Goal: Register for event/course

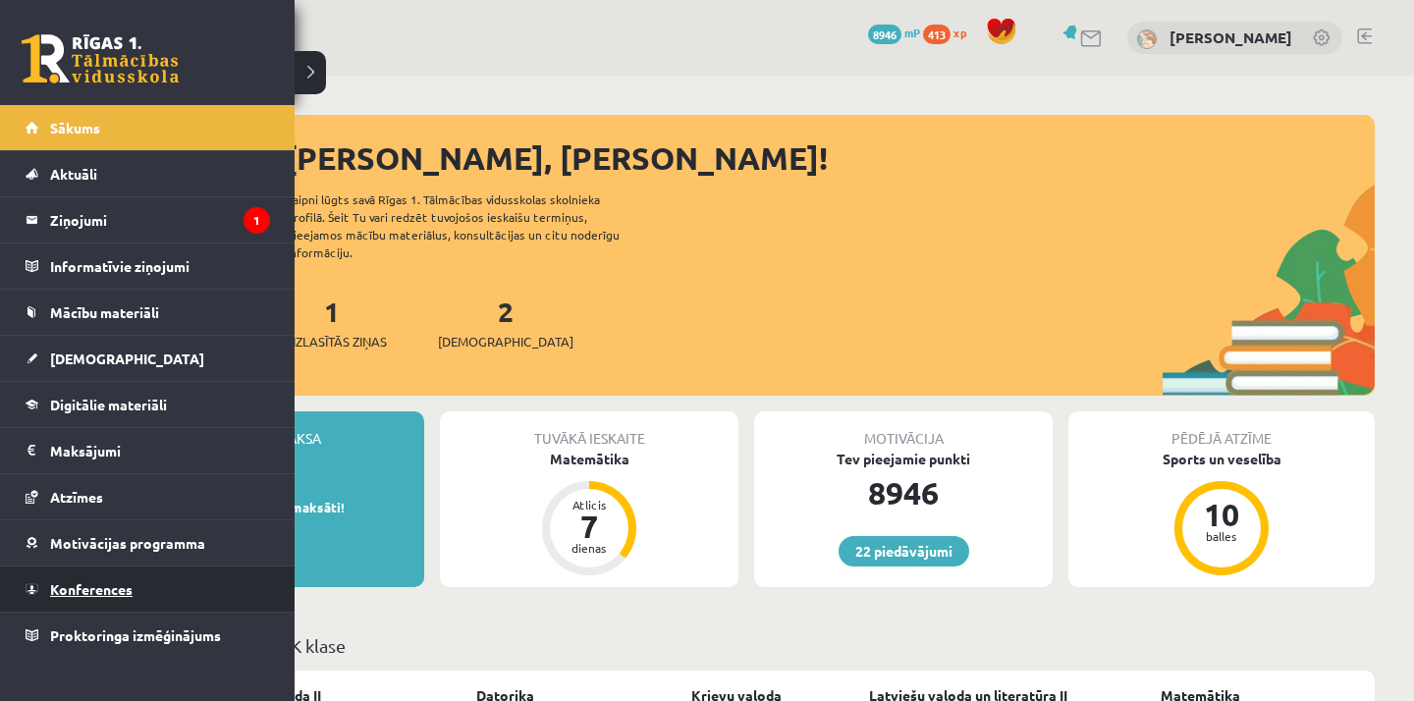
scroll to position [123, 0]
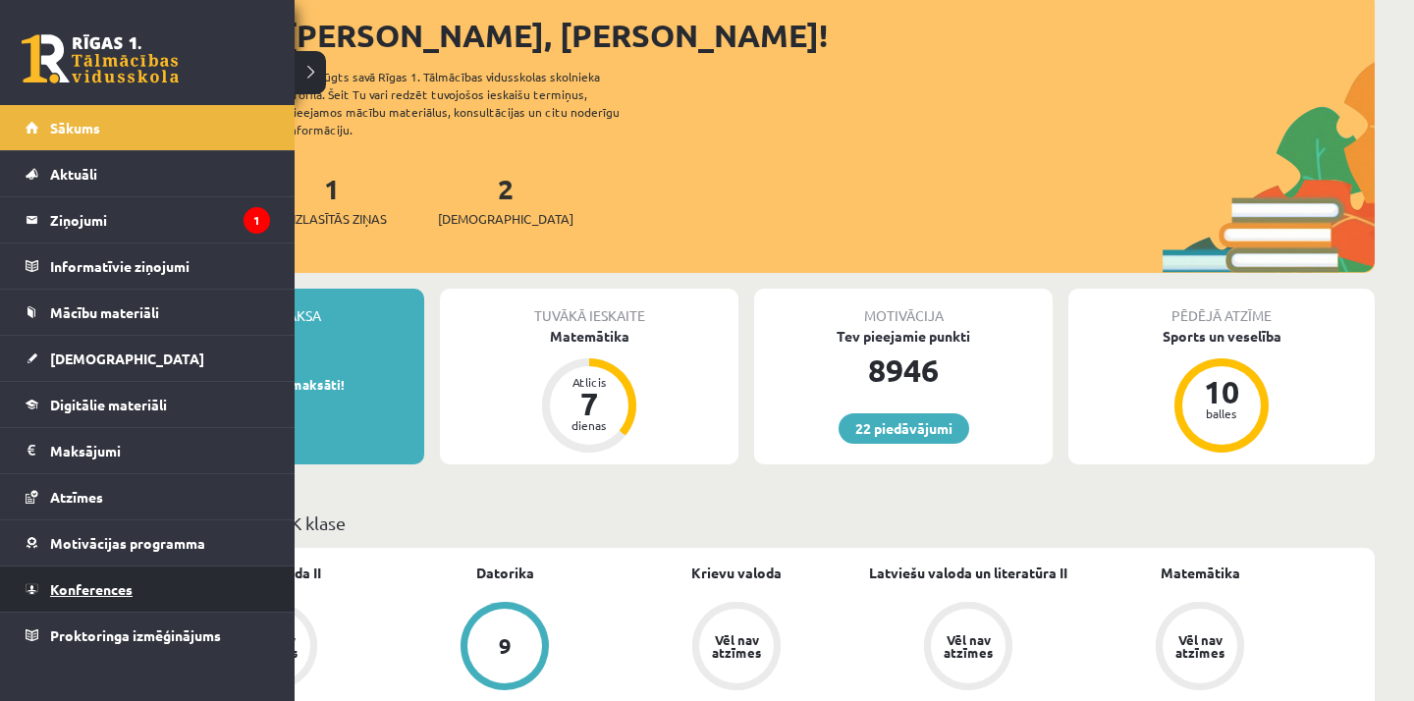
click at [71, 597] on link "Konferences" at bounding box center [148, 589] width 244 height 45
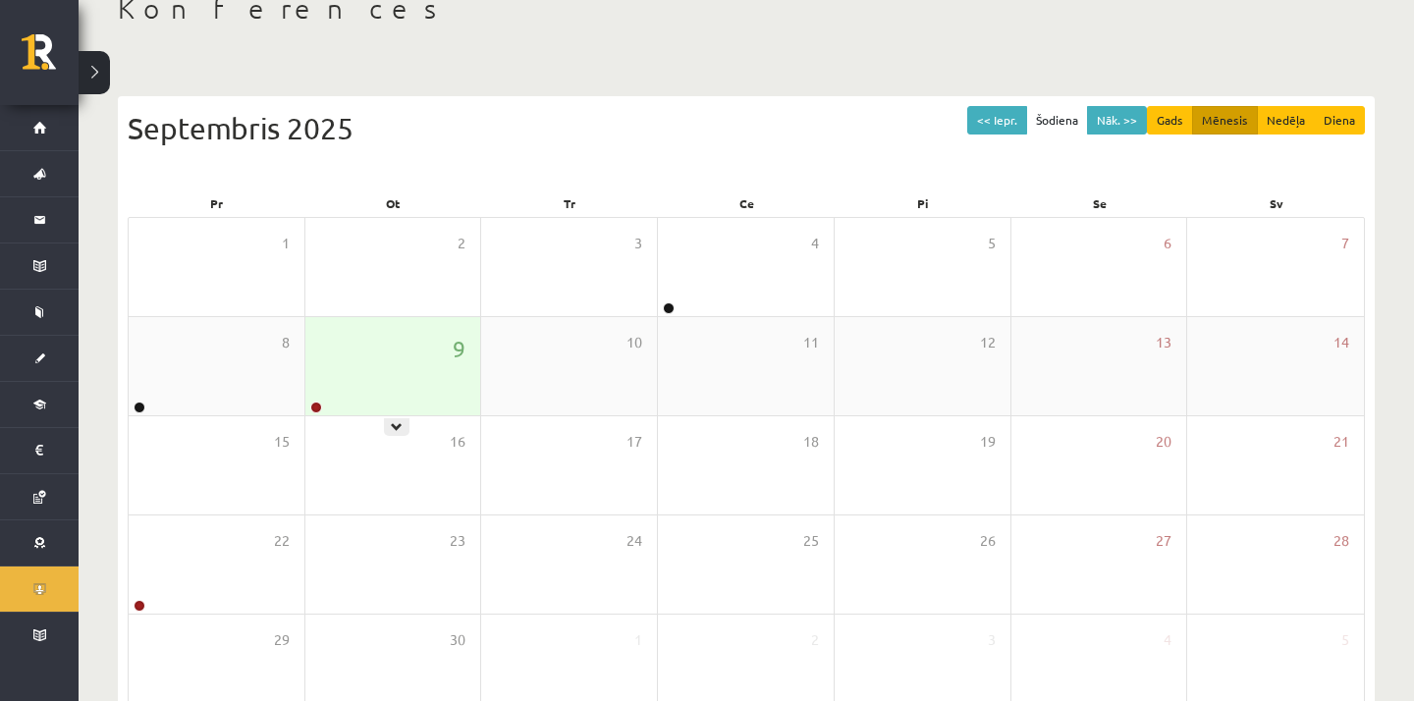
click at [367, 399] on div "9" at bounding box center [393, 366] width 176 height 98
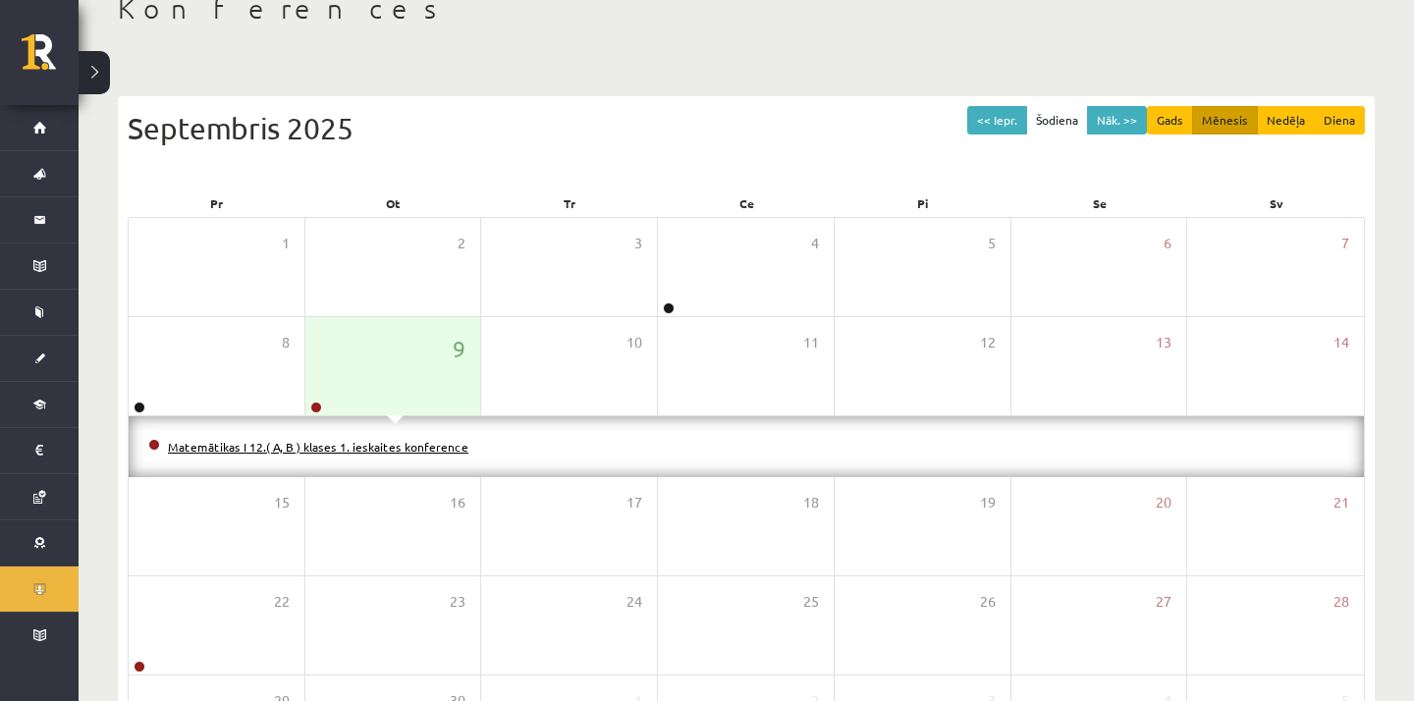
click at [348, 444] on link "Matemātikas I 12.( A, B ) klases 1. ieskaites konference" at bounding box center [318, 447] width 300 height 16
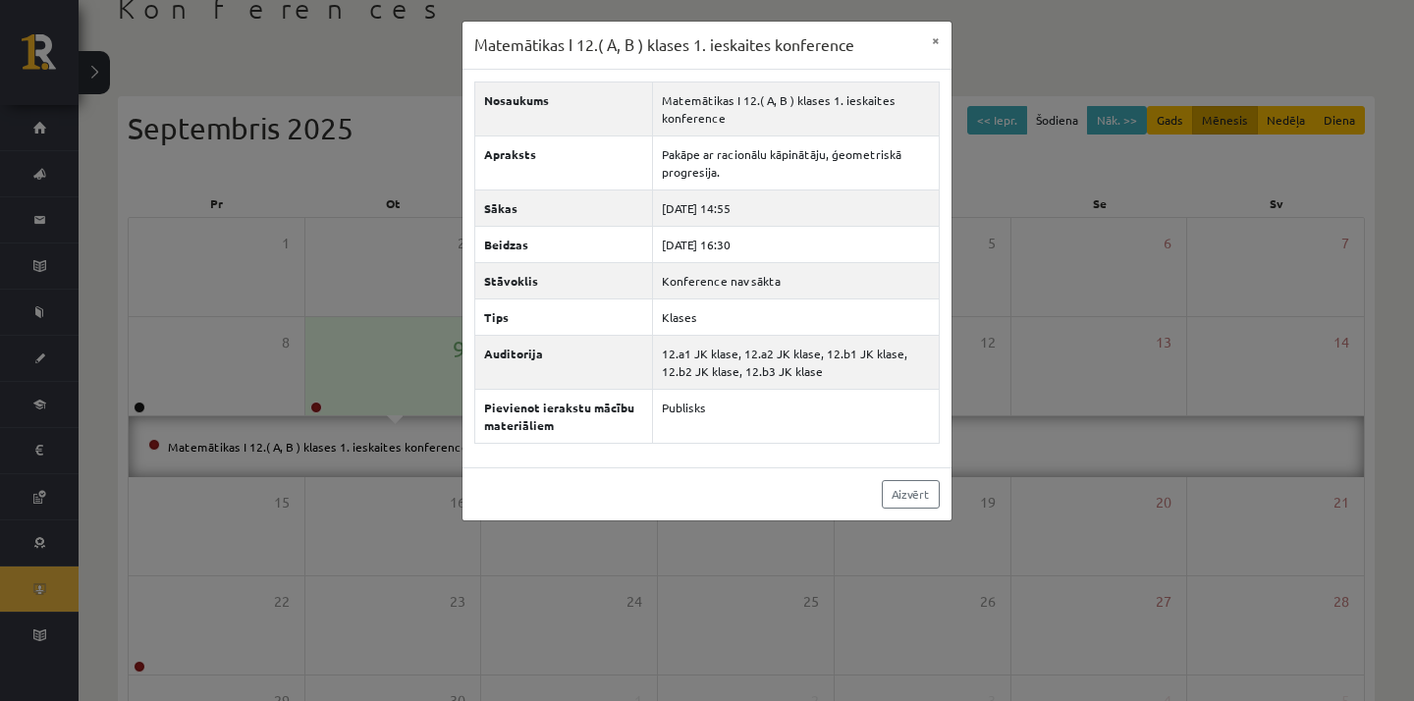
click at [375, 540] on div "Matemātikas I 12.( A, B ) klases 1. ieskaites konference × Nosaukums Matemātika…" at bounding box center [707, 350] width 1414 height 701
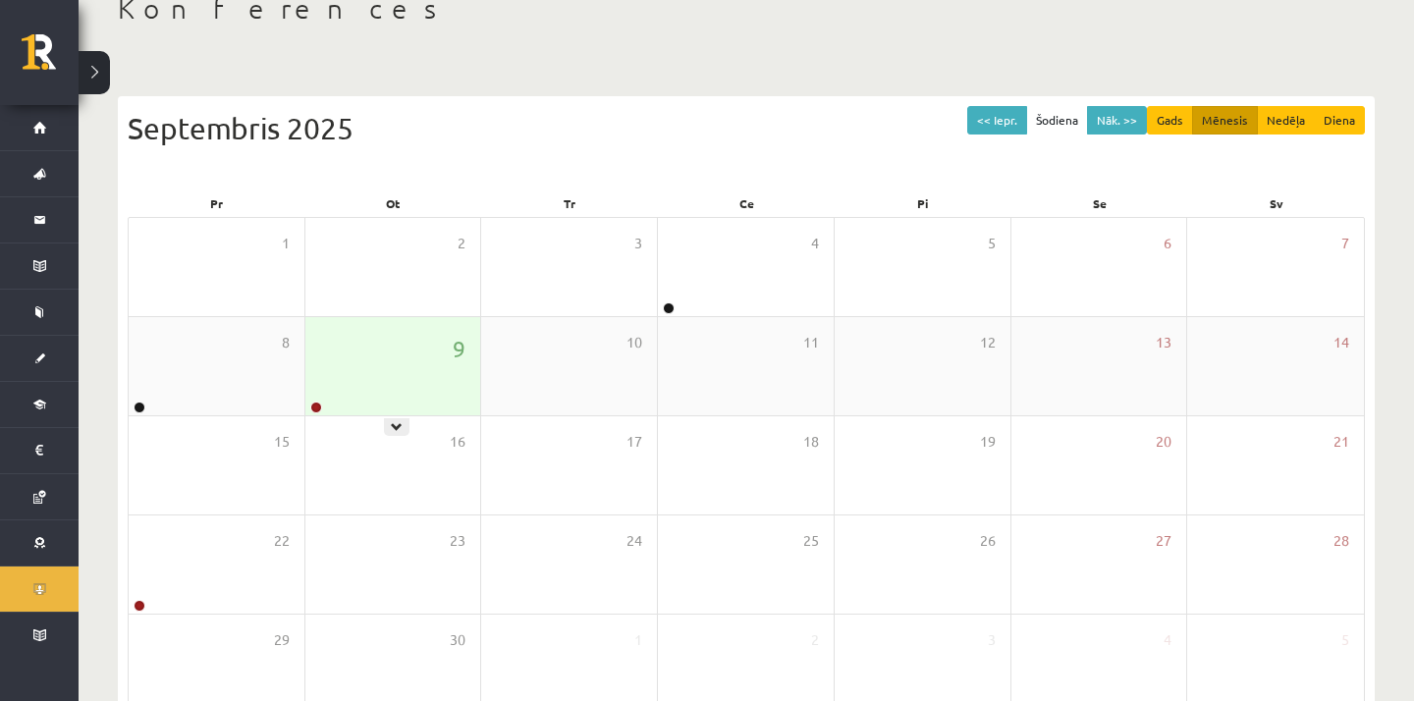
click at [383, 368] on div "9" at bounding box center [393, 366] width 176 height 98
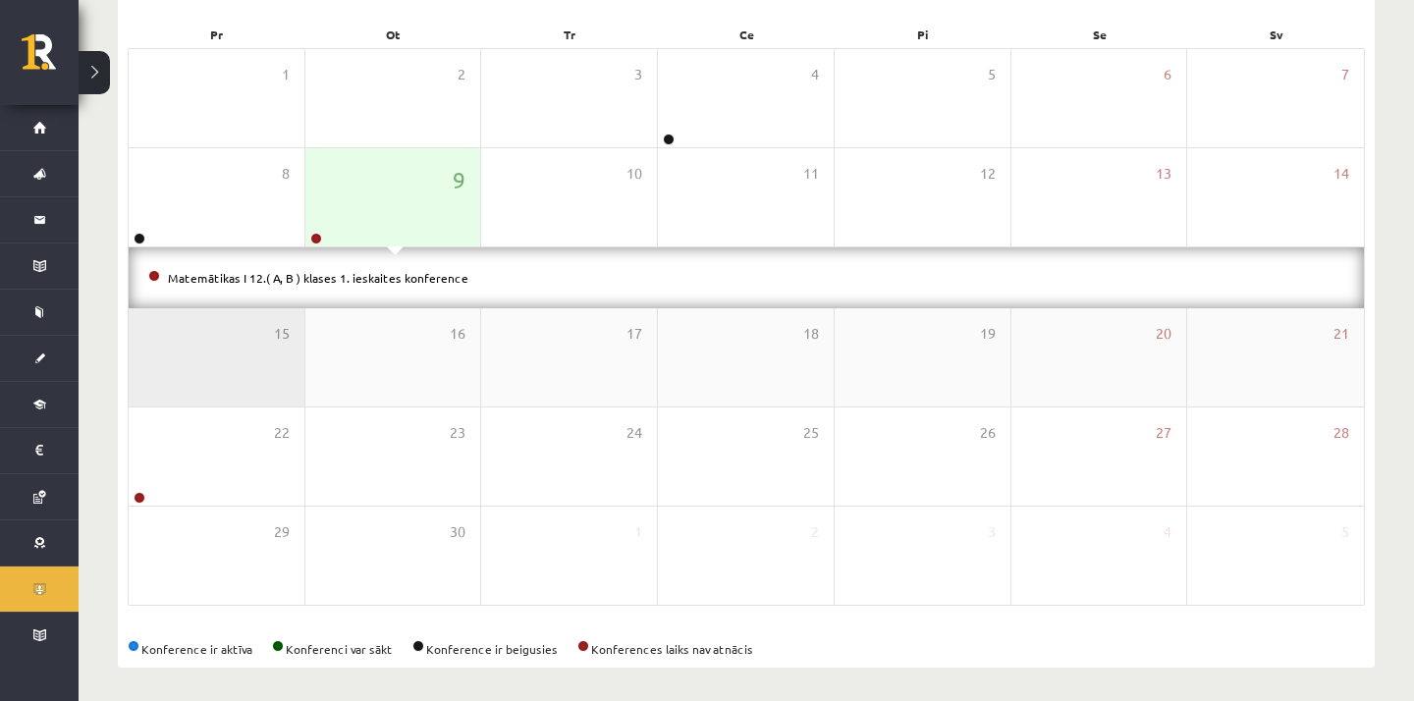
scroll to position [297, 0]
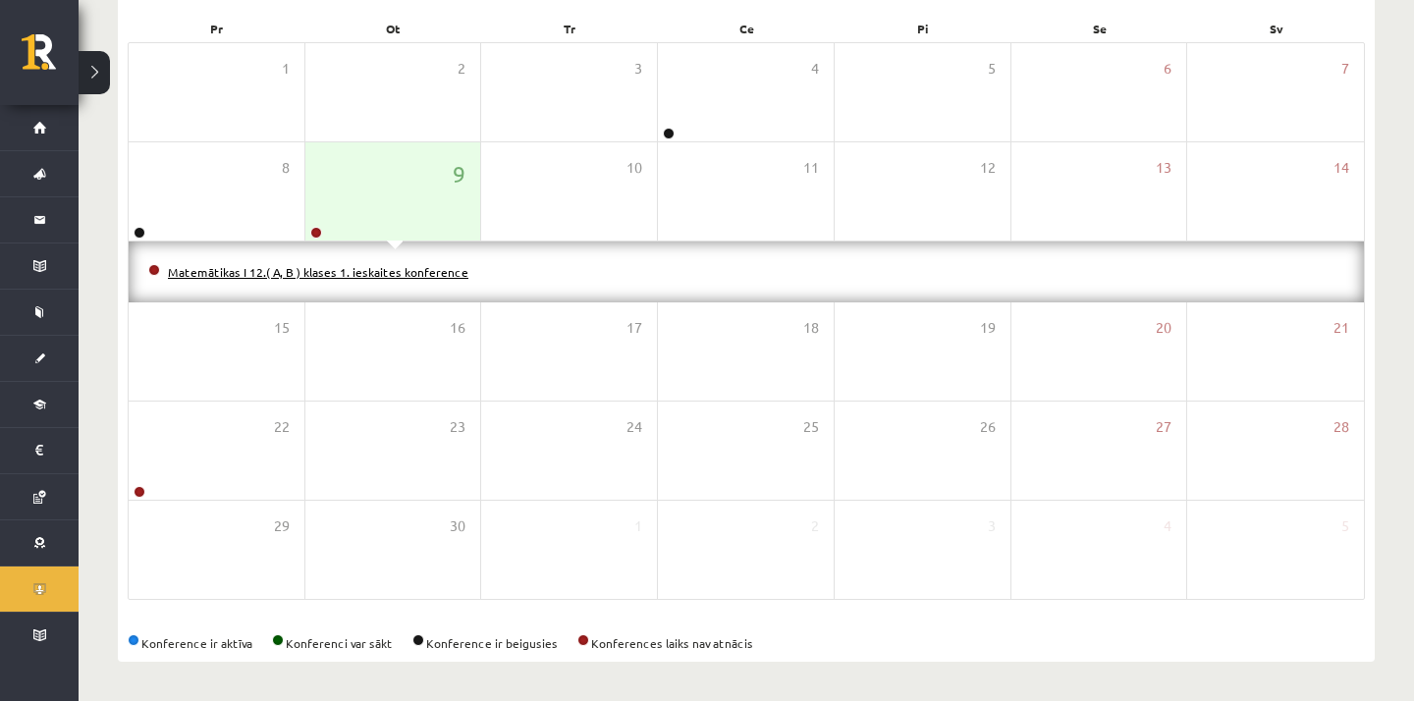
click at [366, 274] on link "Matemātikas I 12.( A, B ) klases 1. ieskaites konference" at bounding box center [318, 272] width 300 height 16
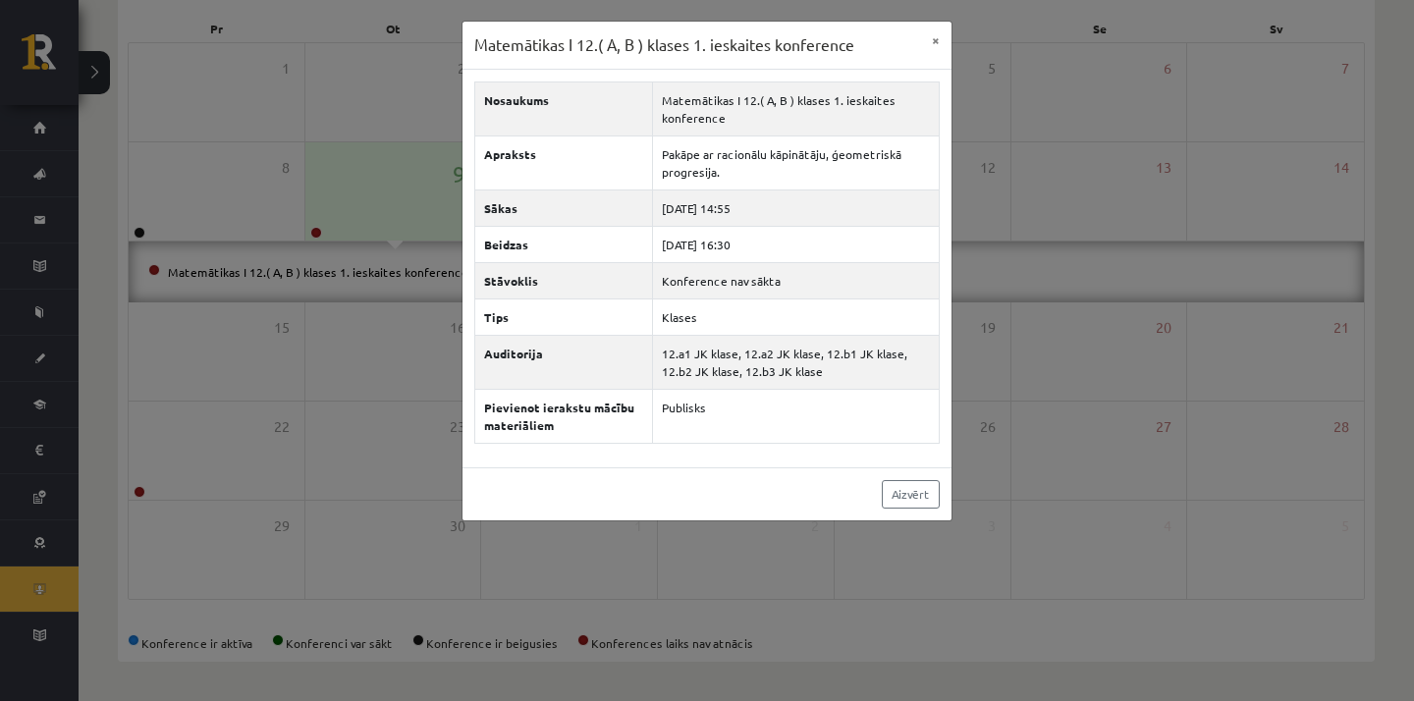
click at [299, 401] on div "Matemātikas I 12.( A, B ) klases 1. ieskaites konference × Nosaukums Matemātika…" at bounding box center [707, 350] width 1414 height 701
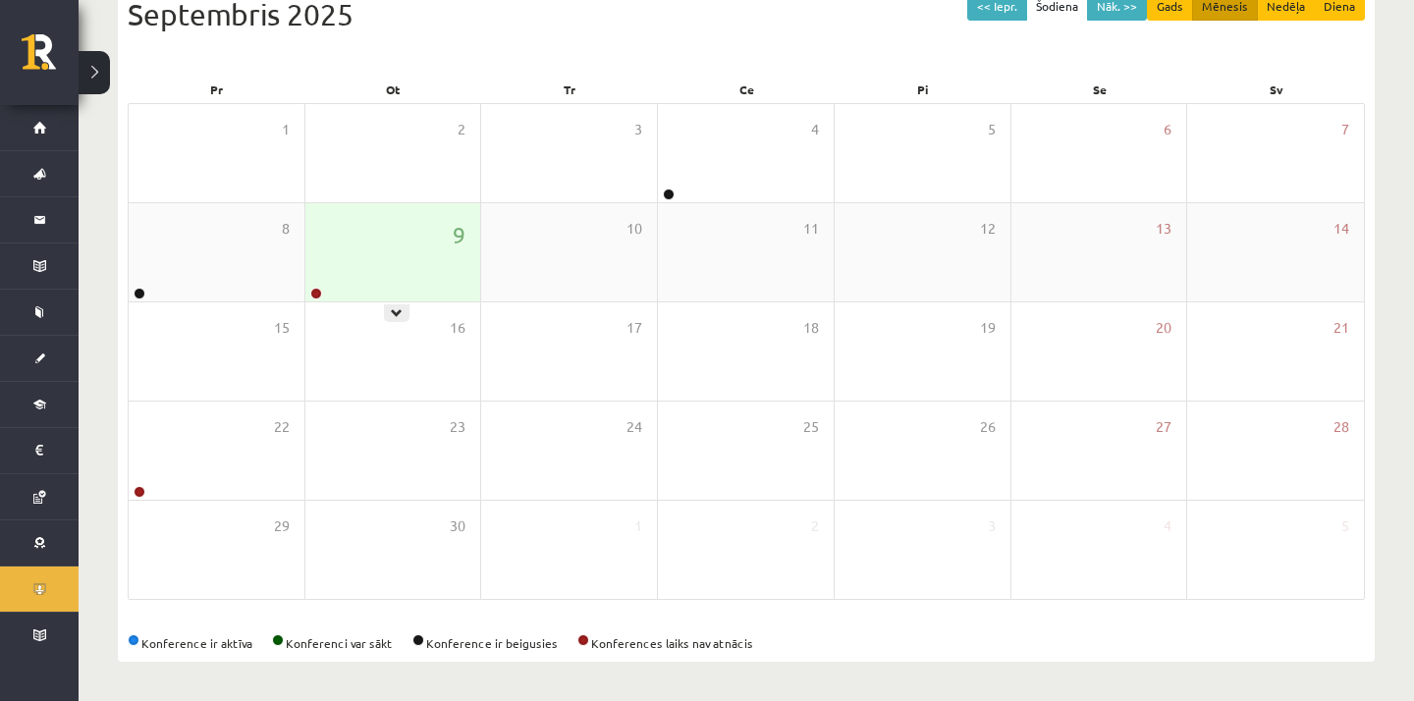
click at [360, 213] on div "9" at bounding box center [393, 252] width 176 height 98
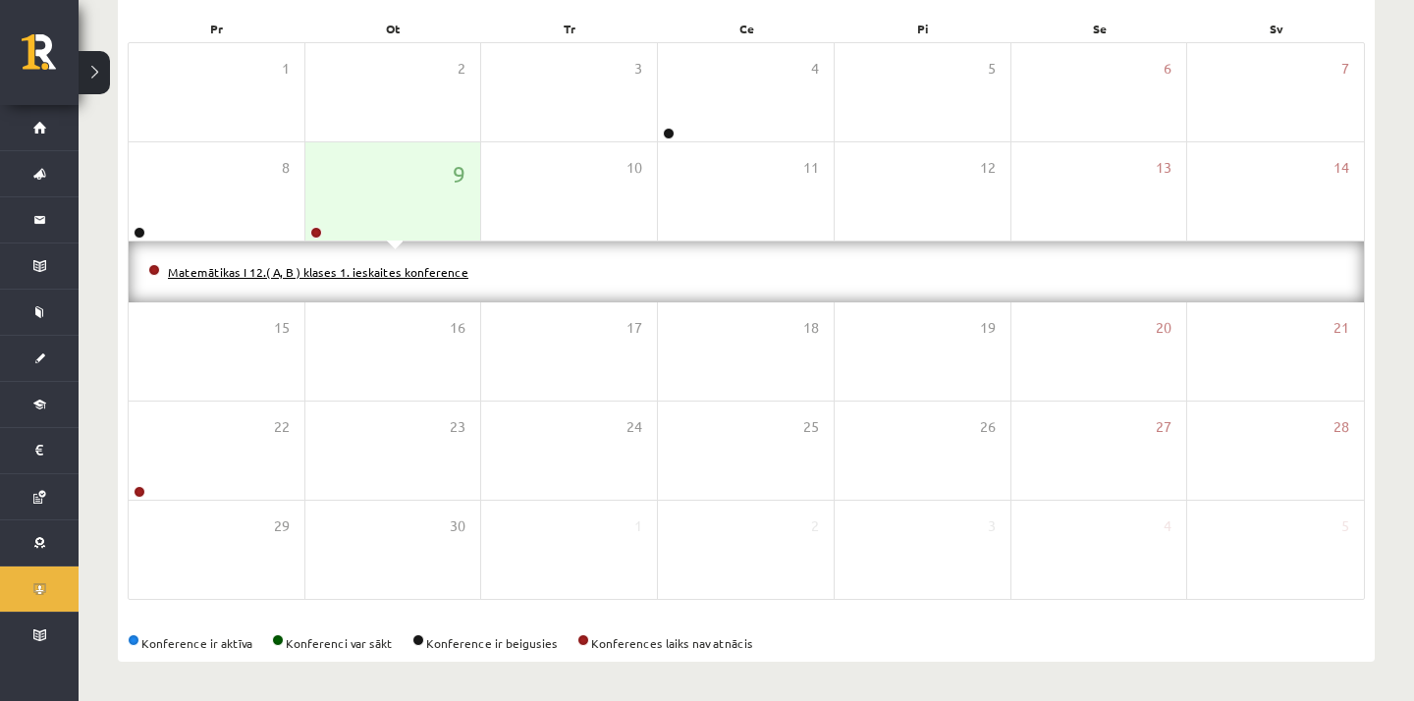
click at [312, 273] on link "Matemātikas I 12.( A, B ) klases 1. ieskaites konference" at bounding box center [318, 272] width 300 height 16
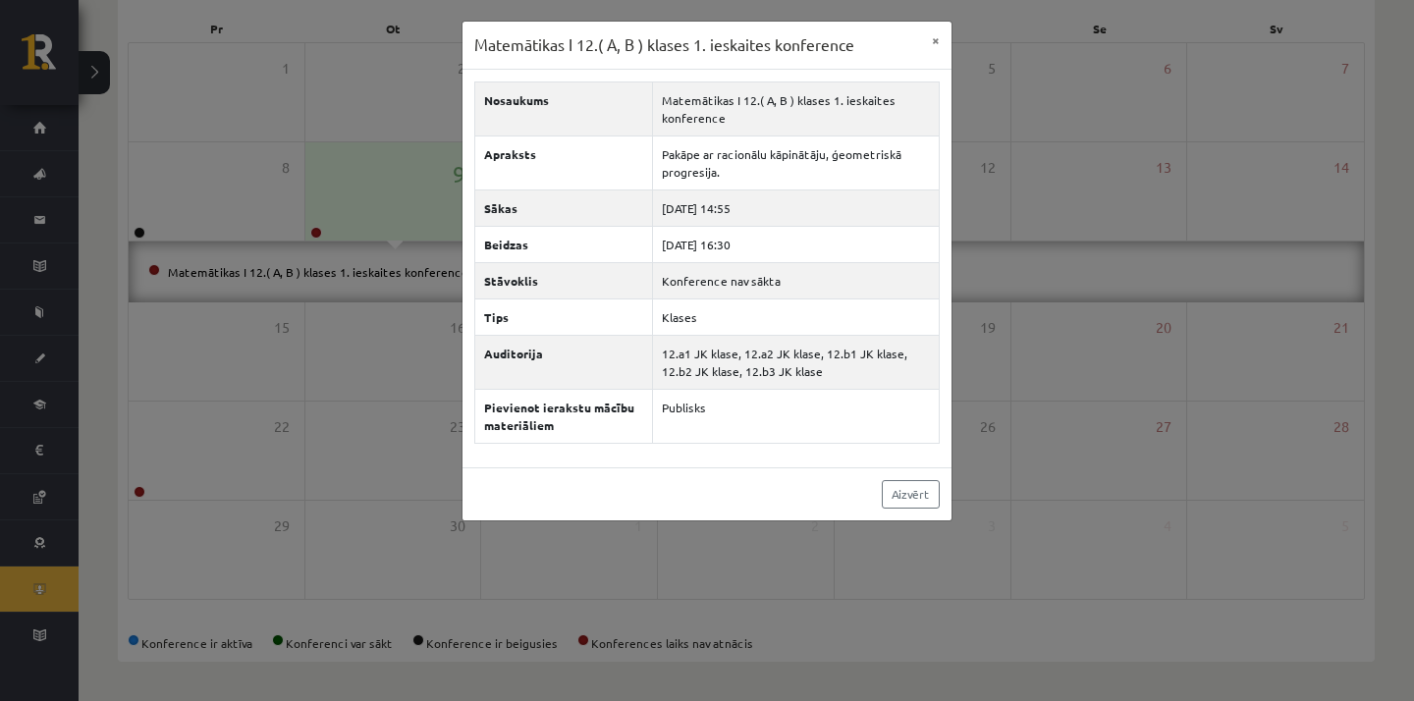
click at [374, 192] on div "Matemātikas I 12.( A, B ) klases 1. ieskaites konference × Nosaukums Matemātika…" at bounding box center [707, 350] width 1414 height 701
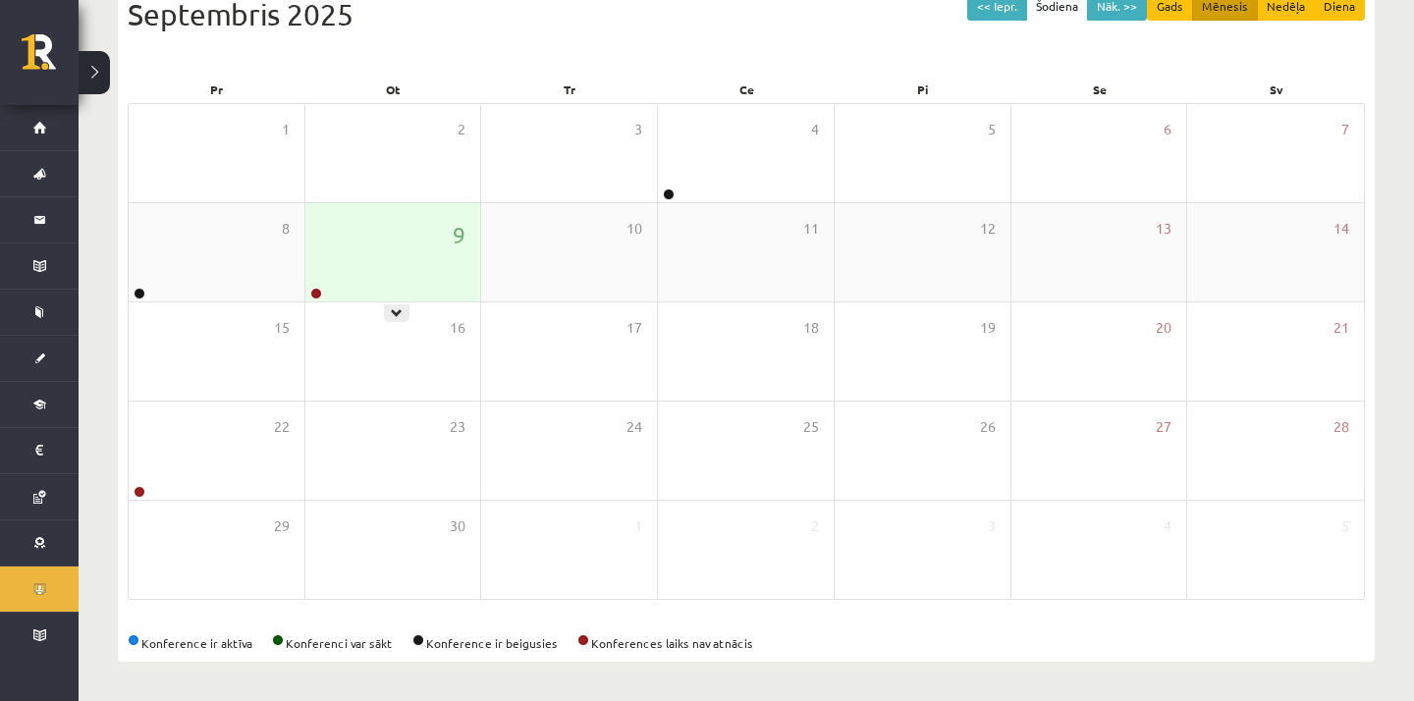
click at [402, 271] on div "9" at bounding box center [393, 252] width 176 height 98
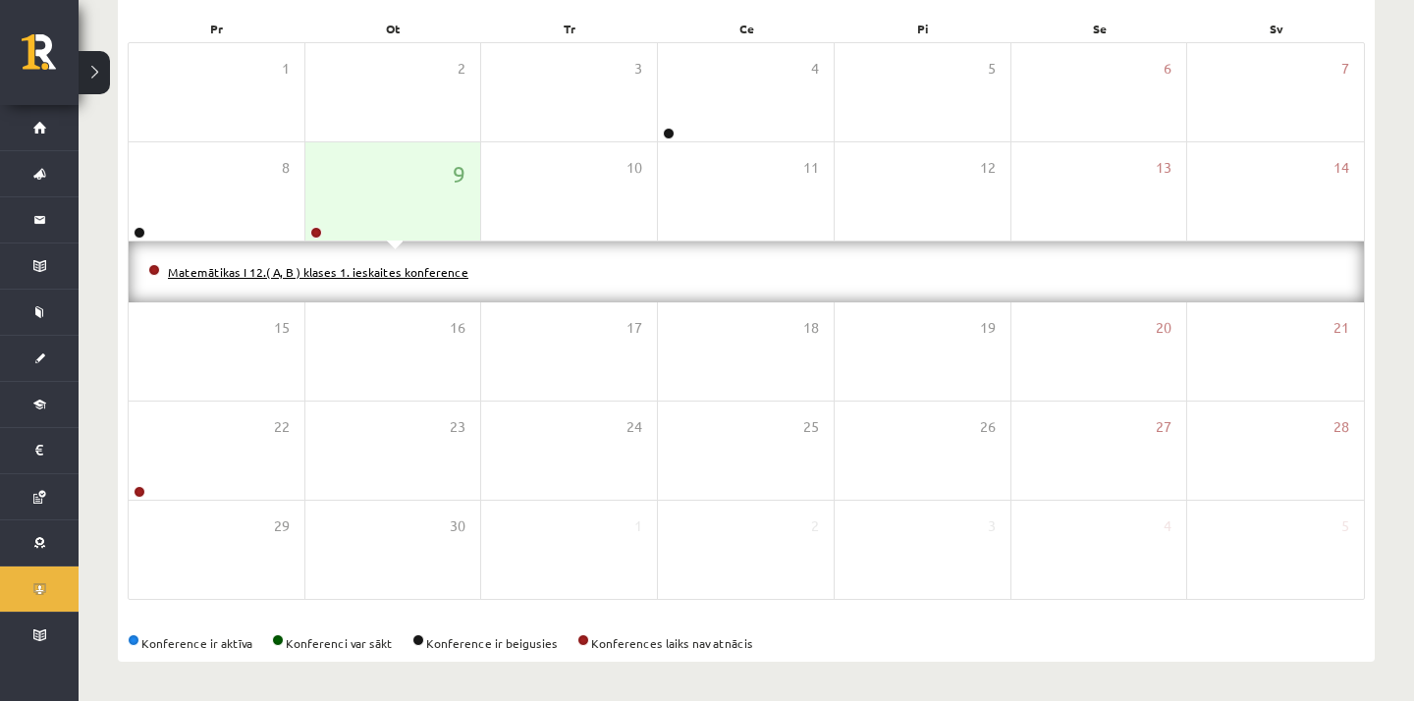
click at [408, 267] on link "Matemātikas I 12.( A, B ) klases 1. ieskaites konference" at bounding box center [318, 272] width 300 height 16
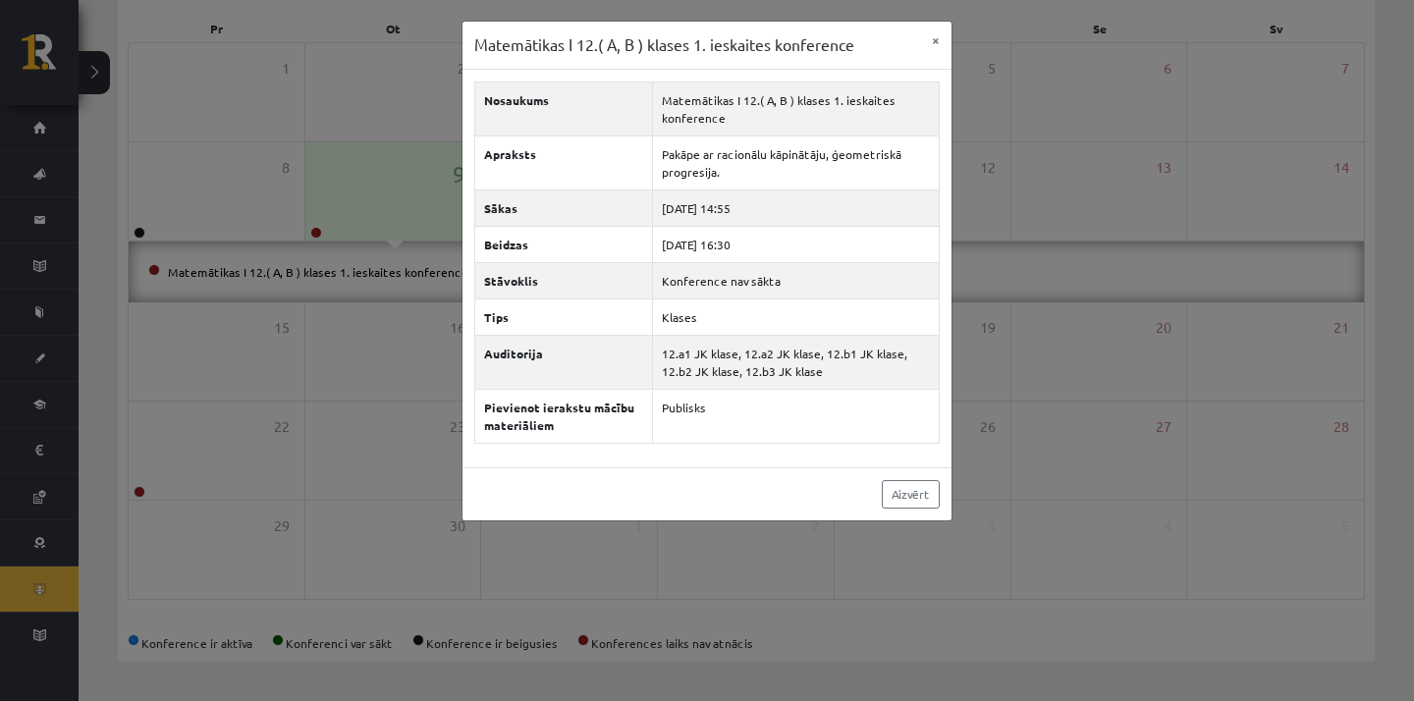
click at [351, 464] on div "Matemātikas I 12.( A, B ) klases 1. ieskaites konference × Nosaukums Matemātika…" at bounding box center [707, 350] width 1414 height 701
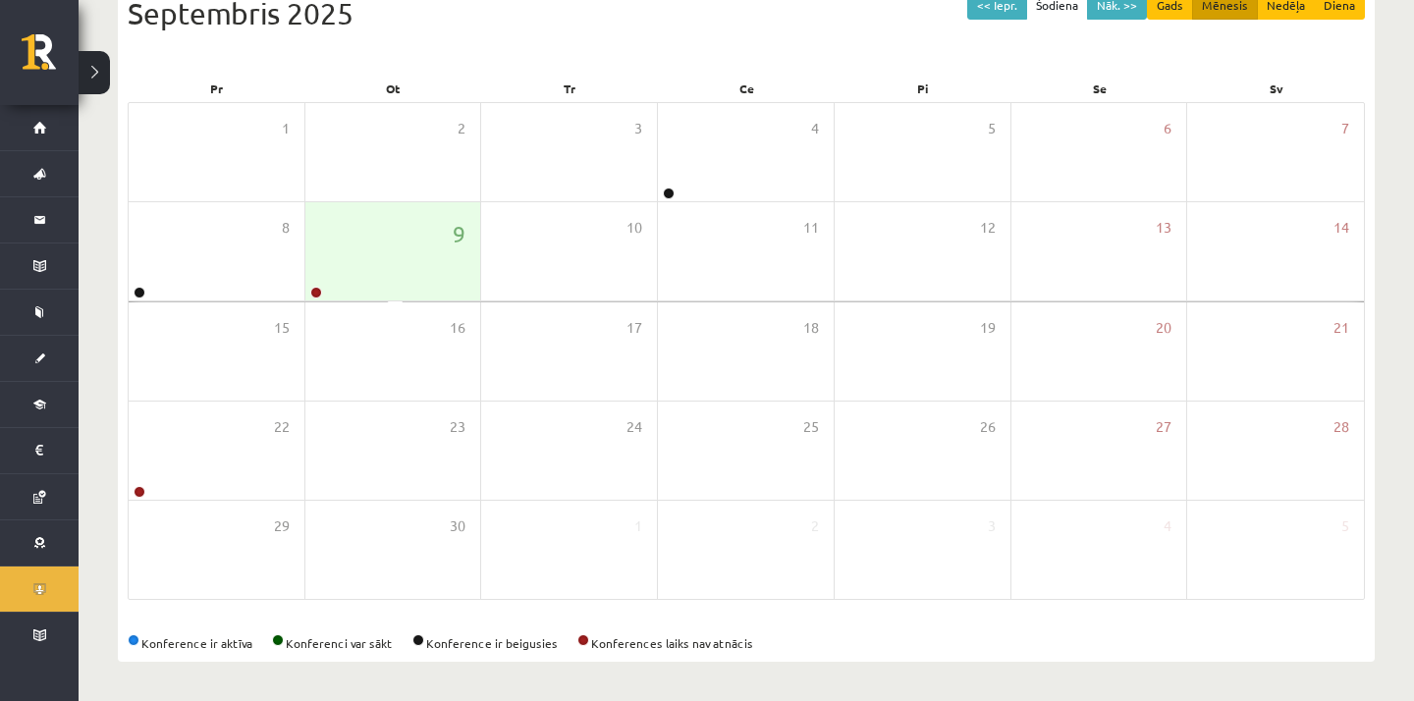
scroll to position [237, 0]
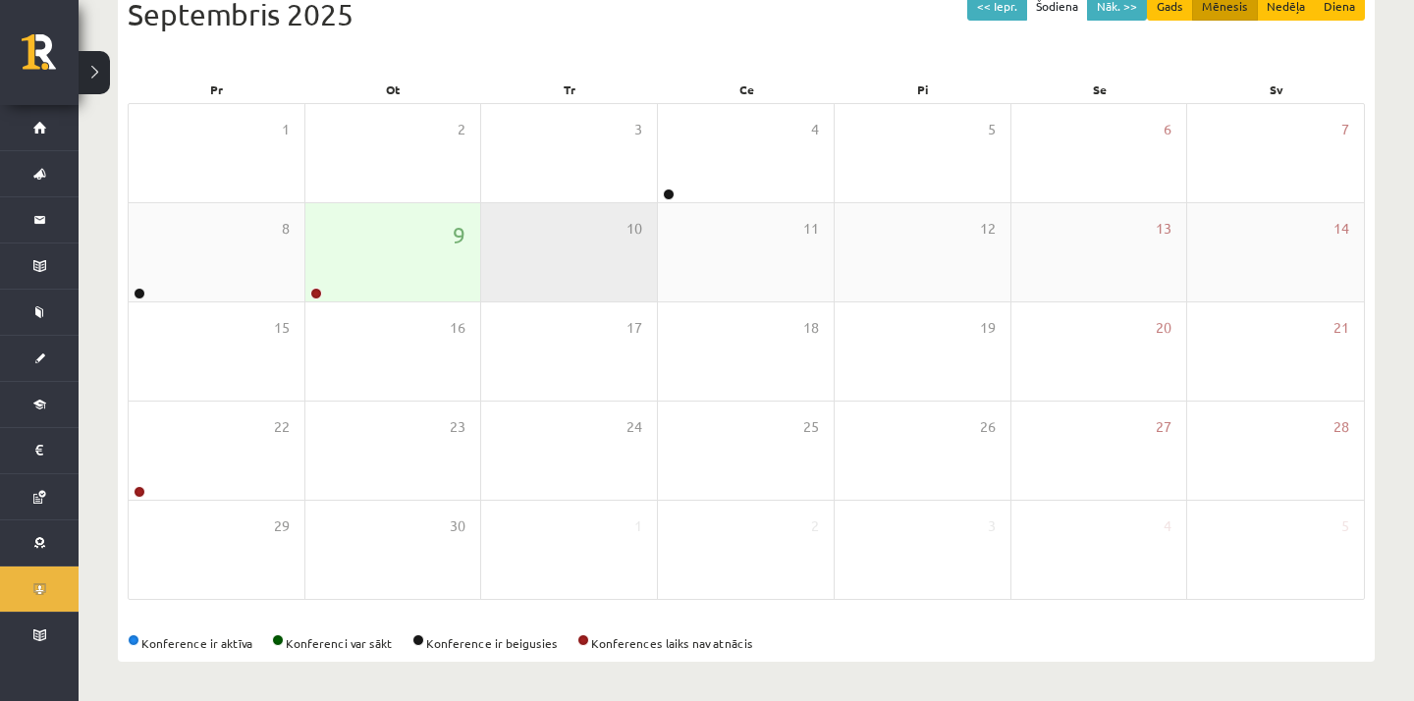
click at [538, 235] on div "10" at bounding box center [569, 252] width 176 height 98
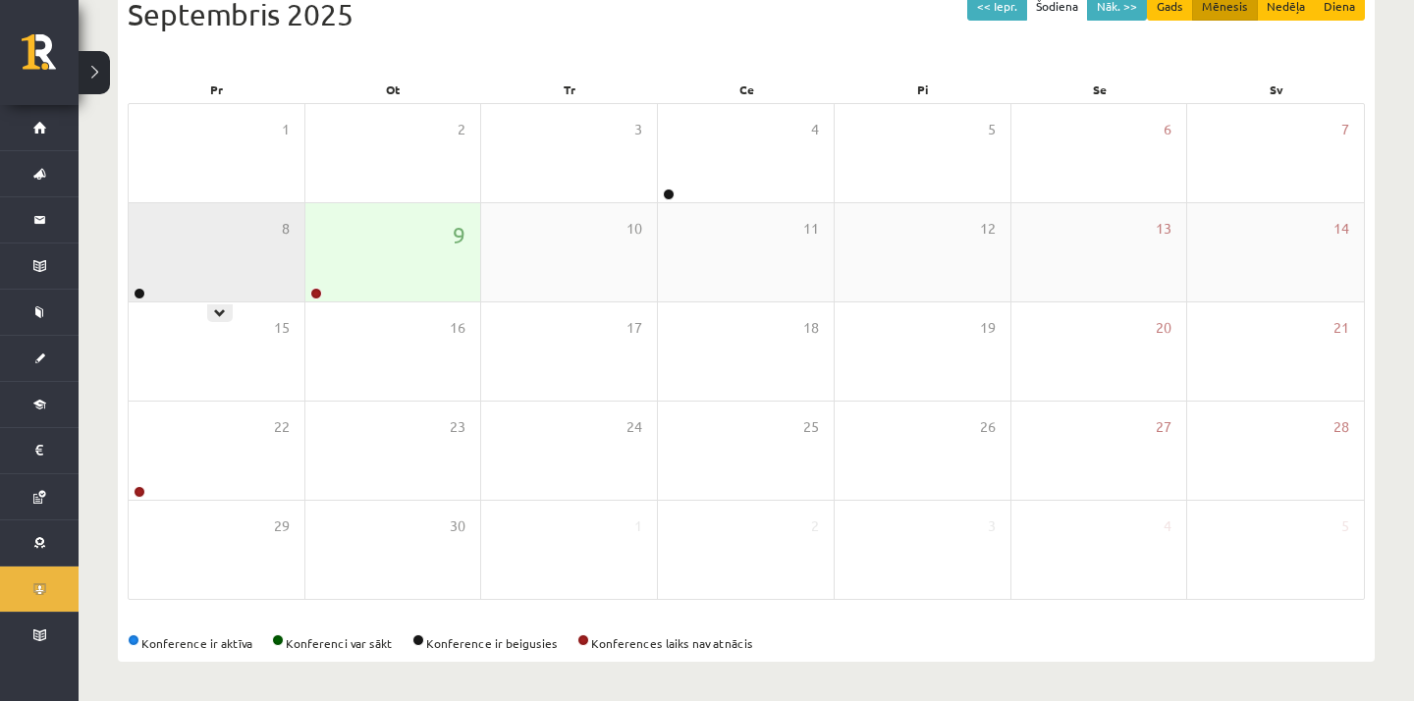
click at [269, 247] on div "8" at bounding box center [217, 252] width 176 height 98
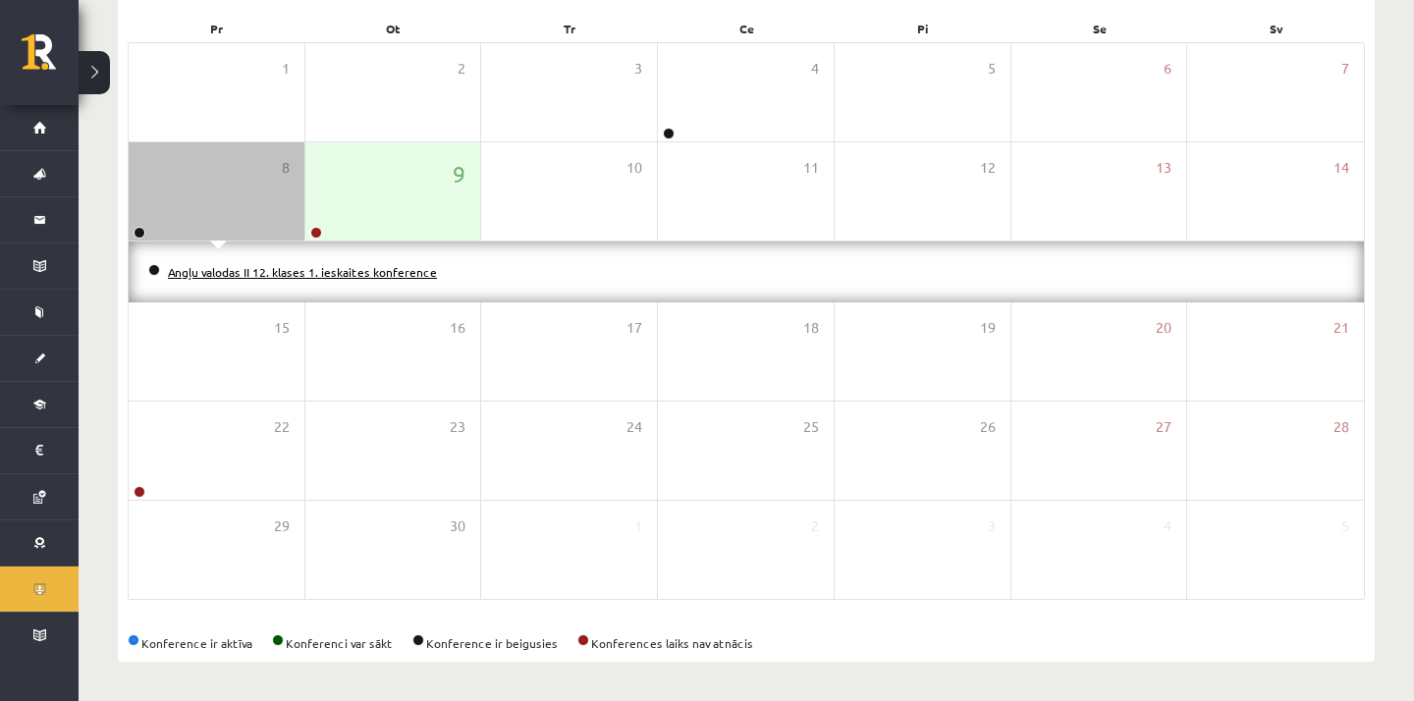
click at [251, 269] on link "Angļu valodas II 12. klases 1. ieskaites konference" at bounding box center [302, 272] width 269 height 16
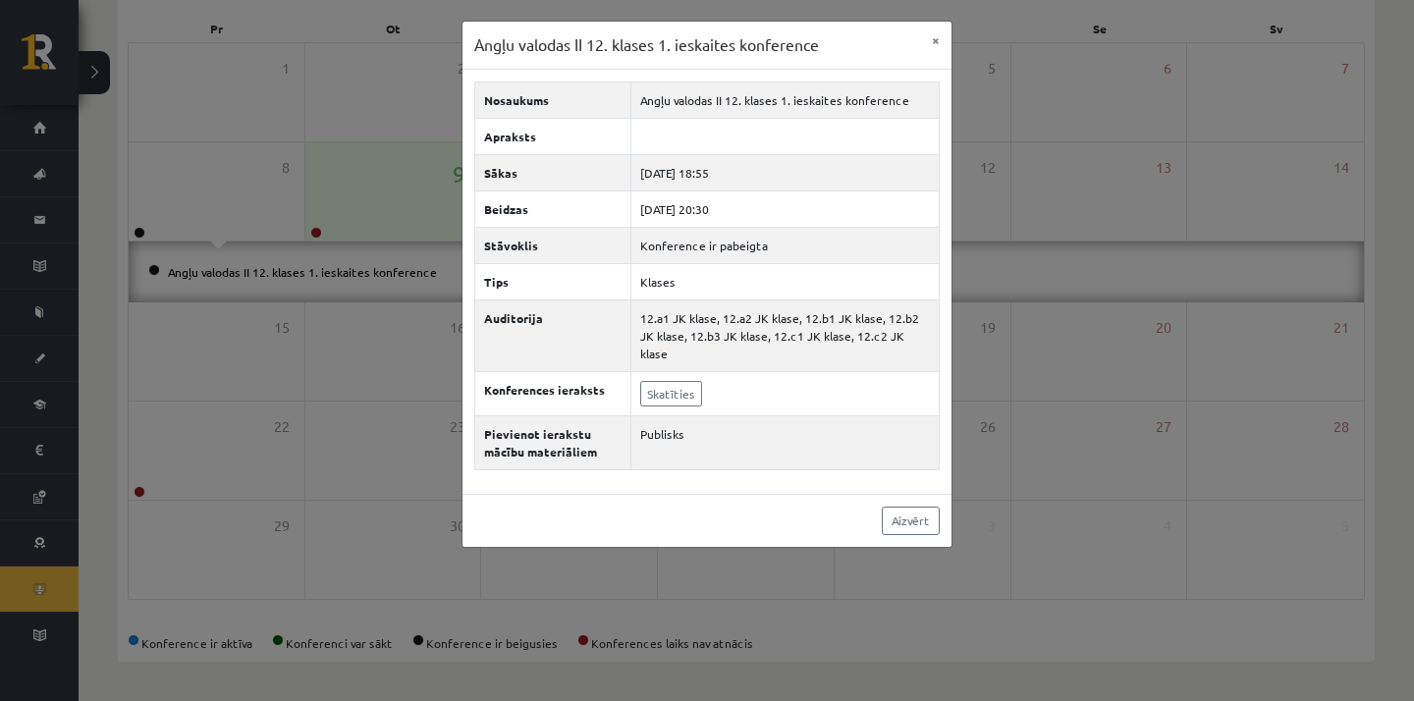
click at [256, 493] on div "Angļu valodas II 12. klases 1. ieskaites konference × Nosaukums Angļu valodas I…" at bounding box center [707, 350] width 1414 height 701
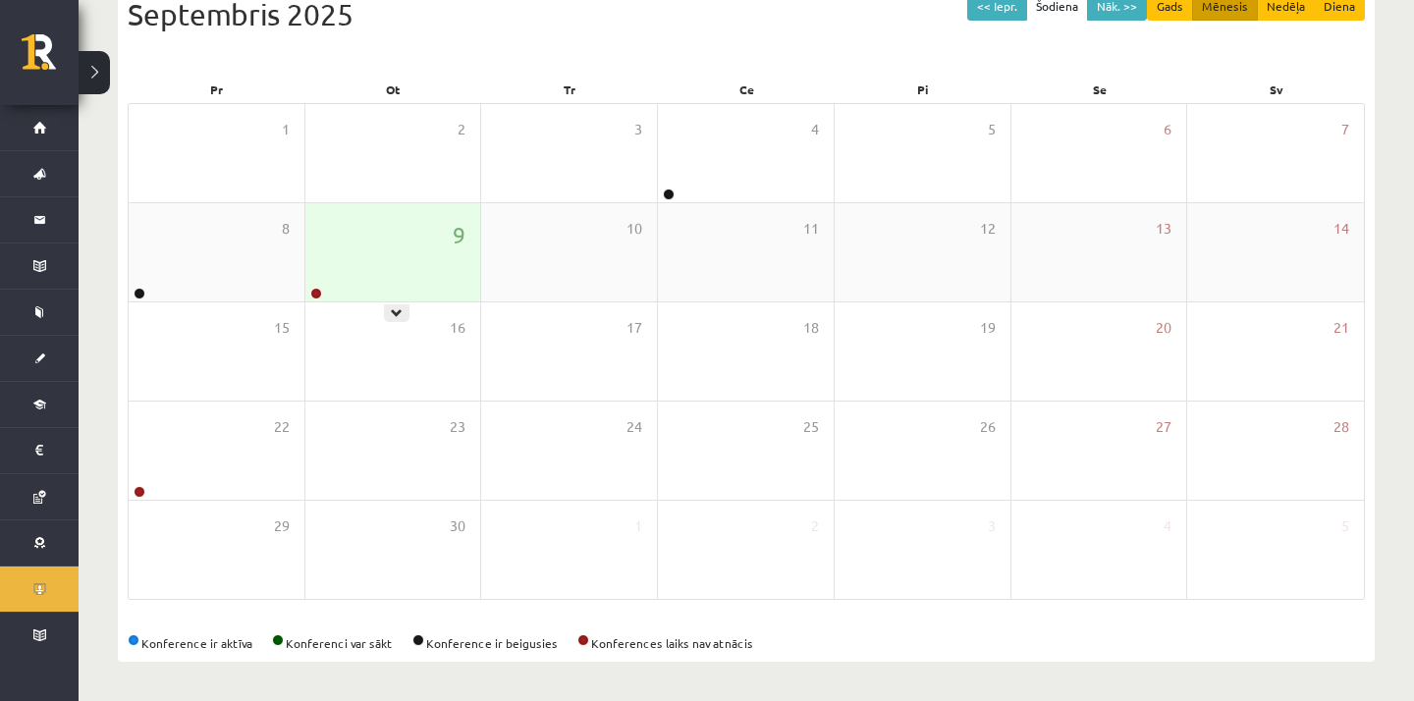
click at [386, 249] on div "9" at bounding box center [393, 252] width 176 height 98
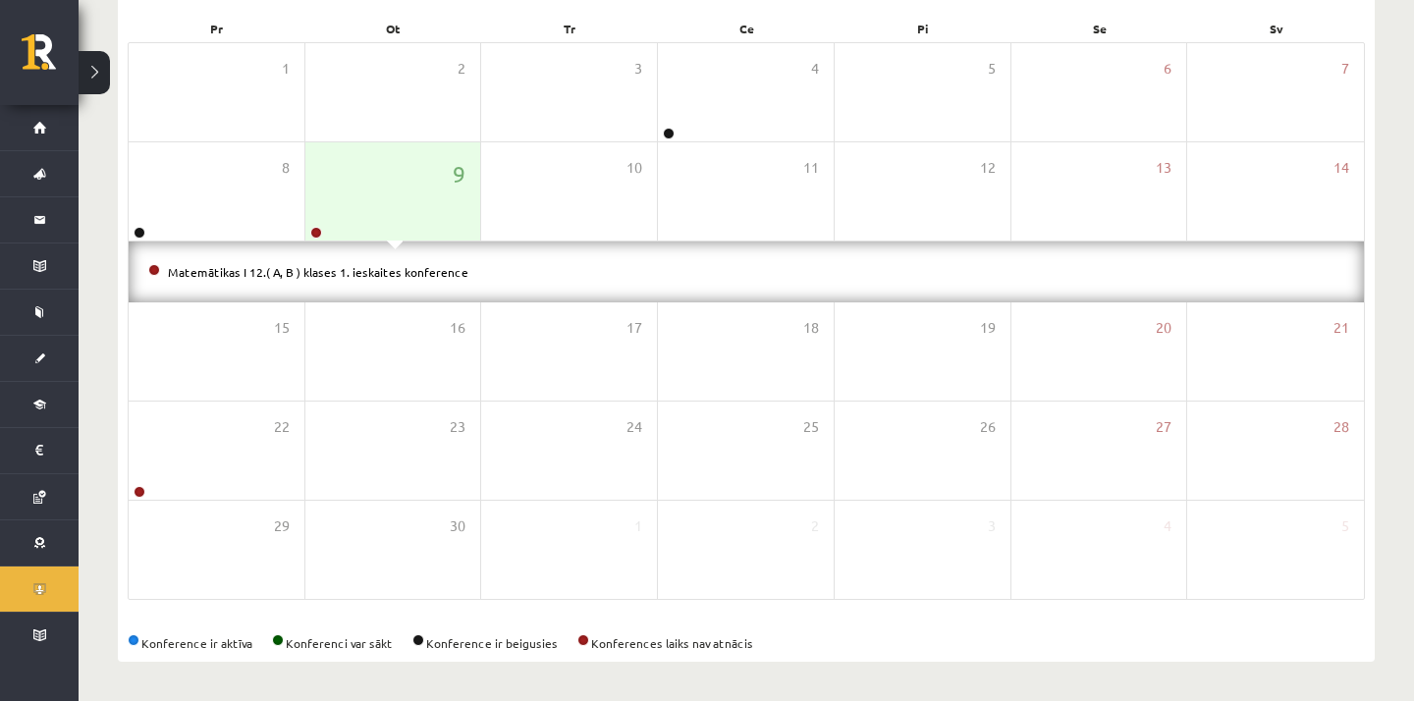
click at [339, 257] on div "Matemātikas I 12.( A, B ) klases 1. ieskaites konference" at bounding box center [746, 272] width 1235 height 61
click at [341, 270] on link "Matemātikas I 12.( A, B ) klases 1. ieskaites konference" at bounding box center [318, 272] width 300 height 16
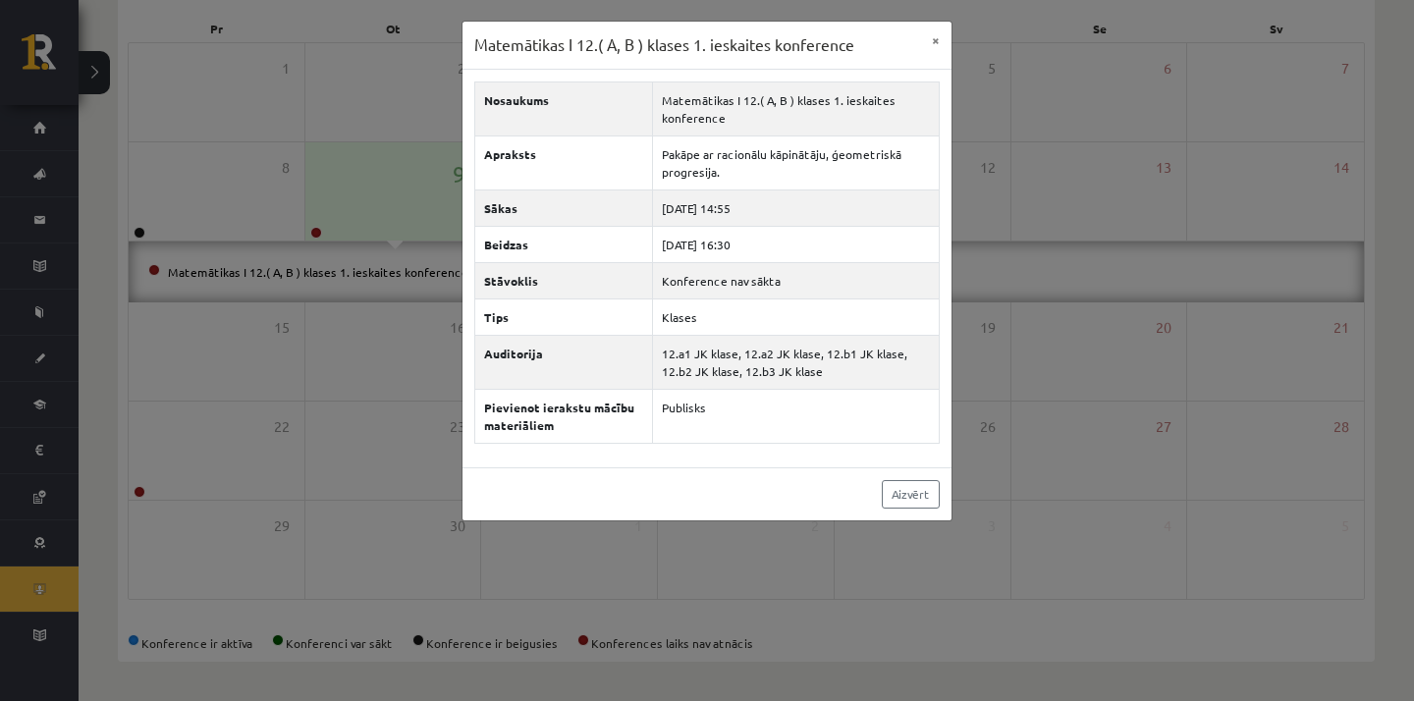
click at [307, 351] on div "Matemātikas I 12.( A, B ) klases 1. ieskaites konference × Nosaukums Matemātika…" at bounding box center [707, 350] width 1414 height 701
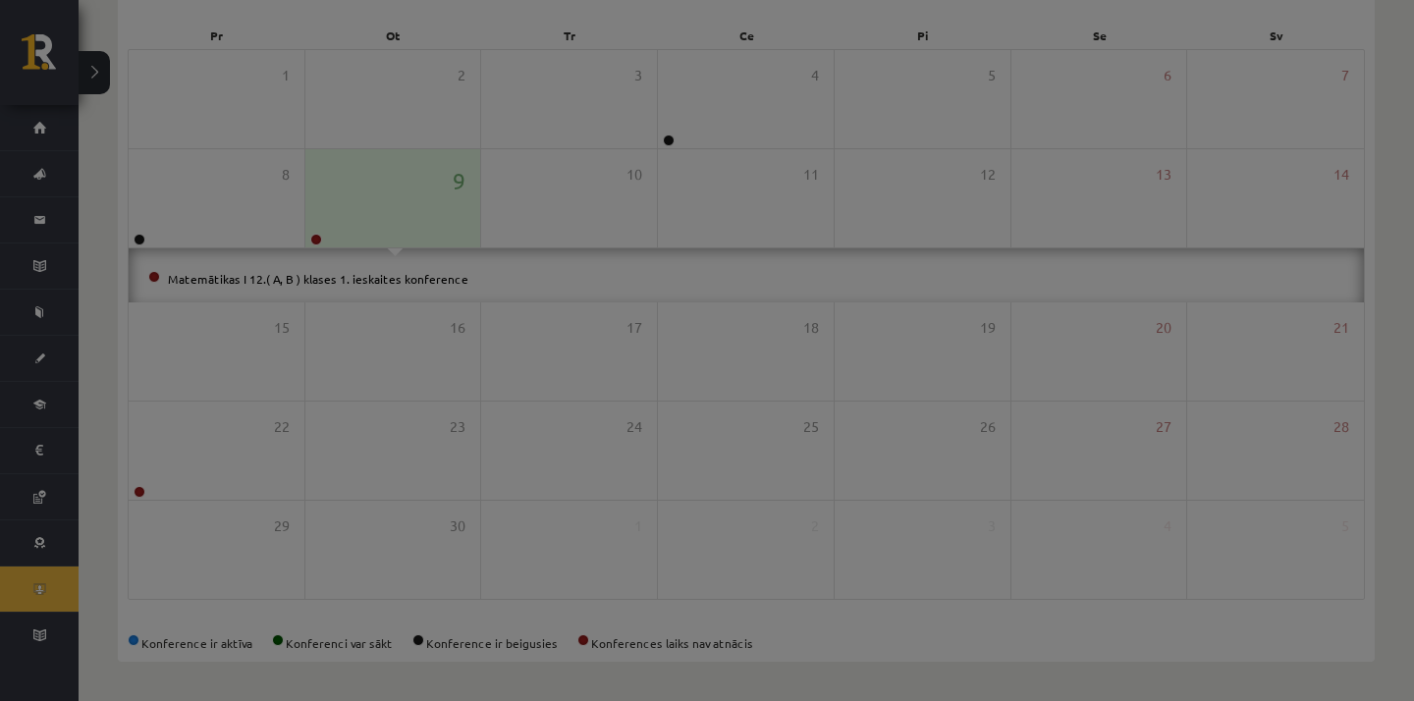
scroll to position [237, 0]
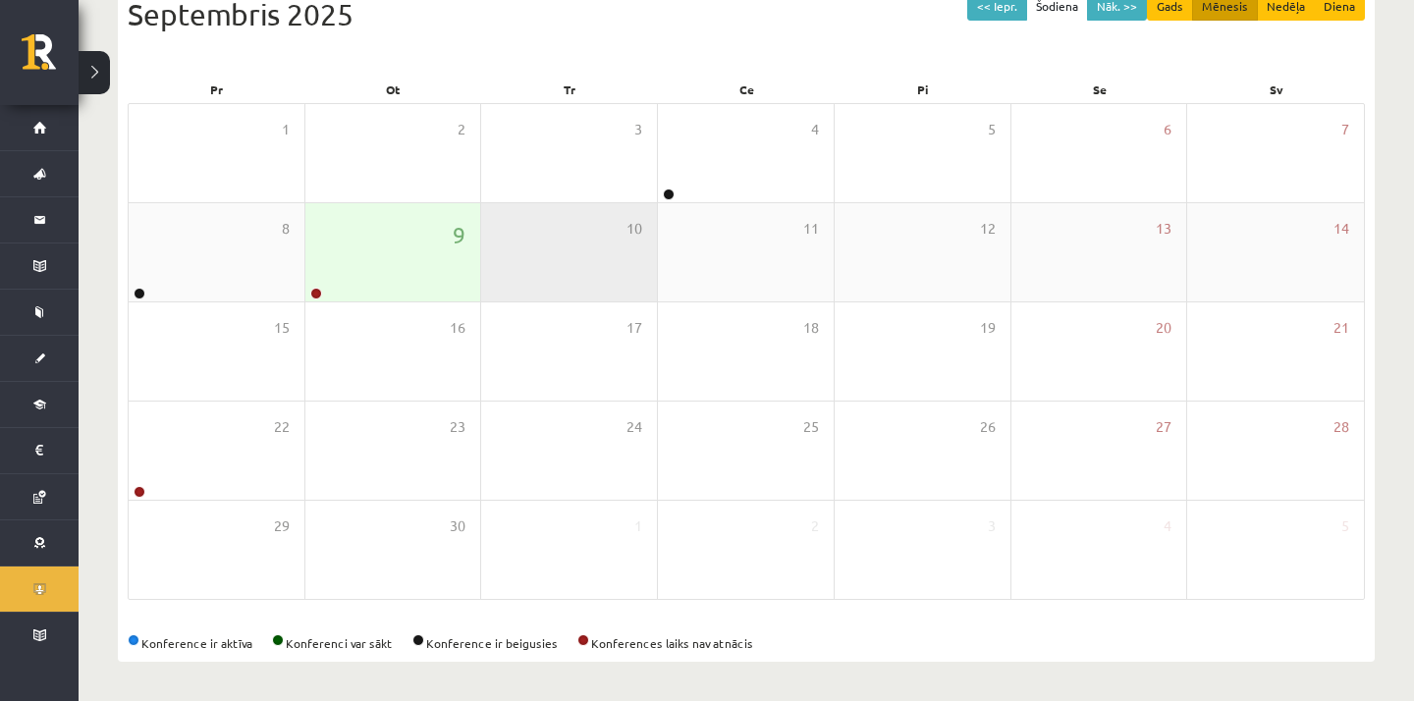
click at [563, 252] on div "10" at bounding box center [569, 252] width 176 height 98
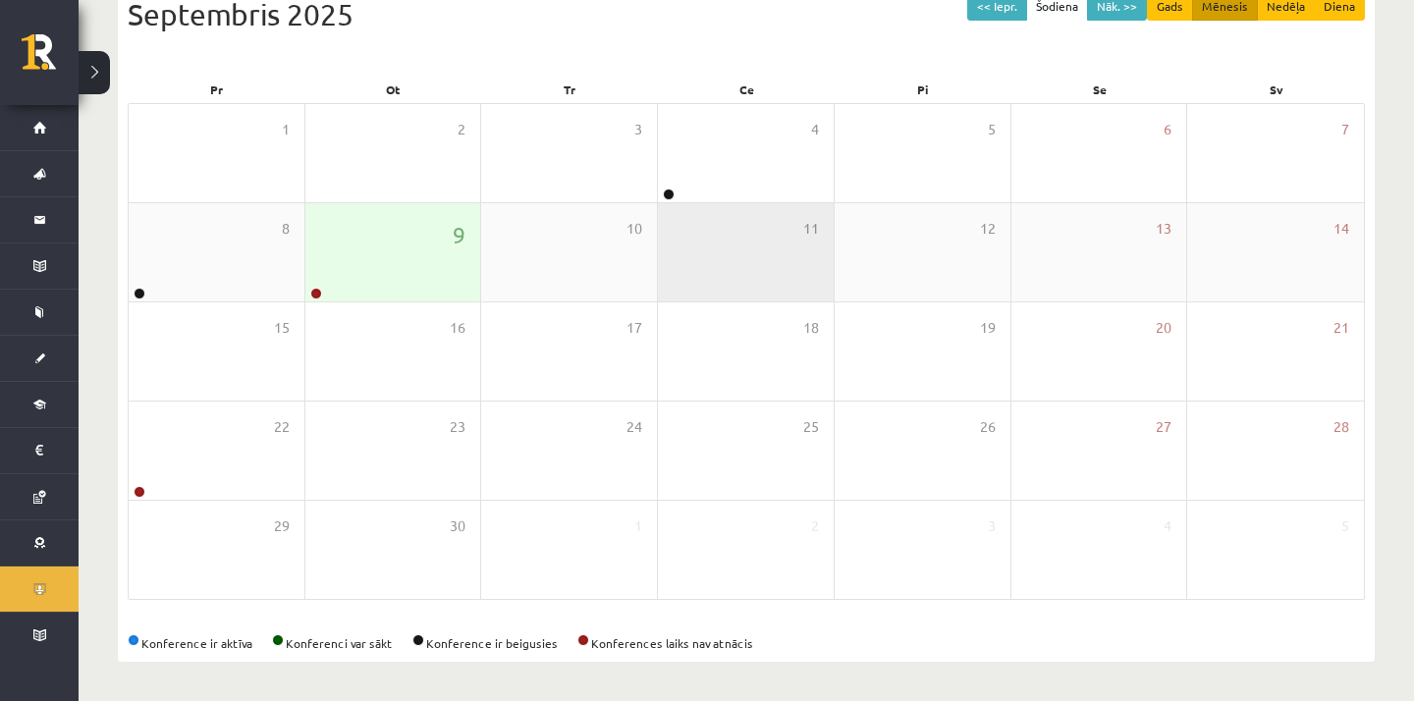
click at [688, 235] on div "11" at bounding box center [746, 252] width 176 height 98
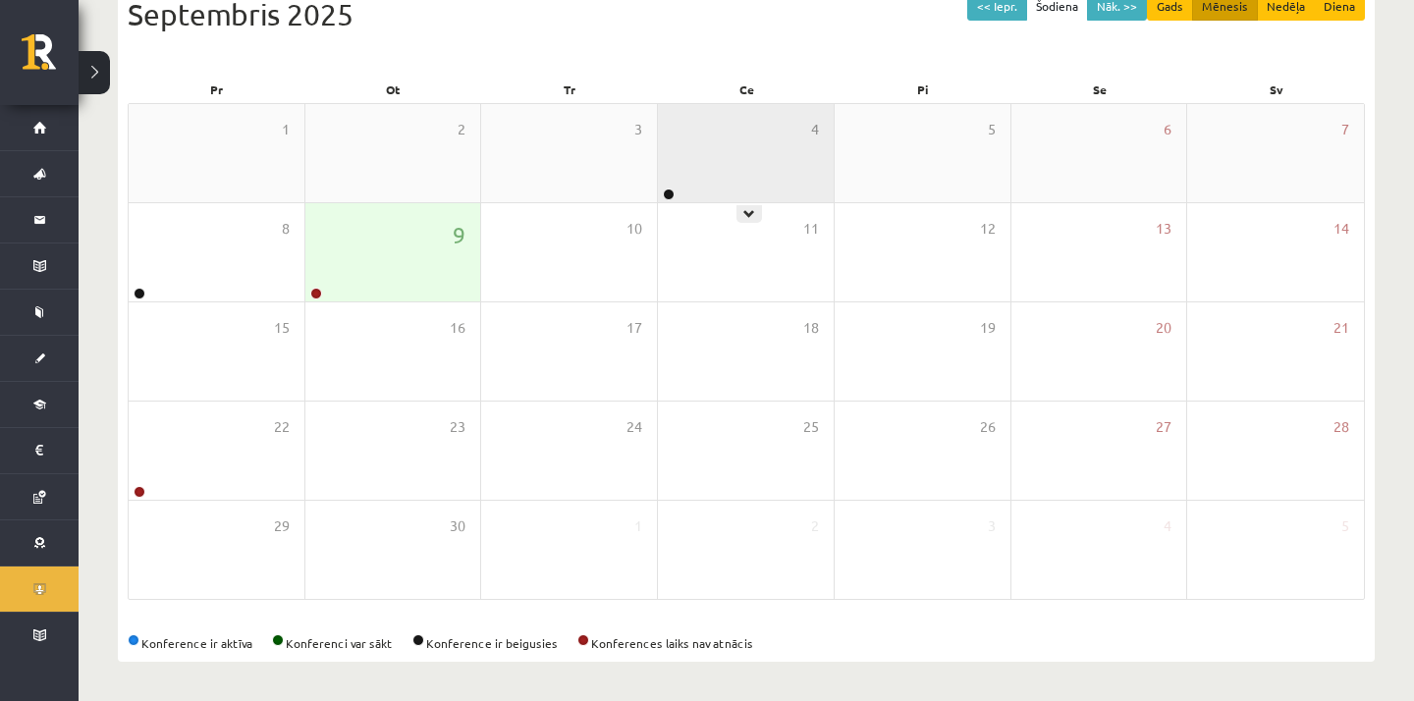
click at [681, 187] on div "4" at bounding box center [746, 153] width 176 height 98
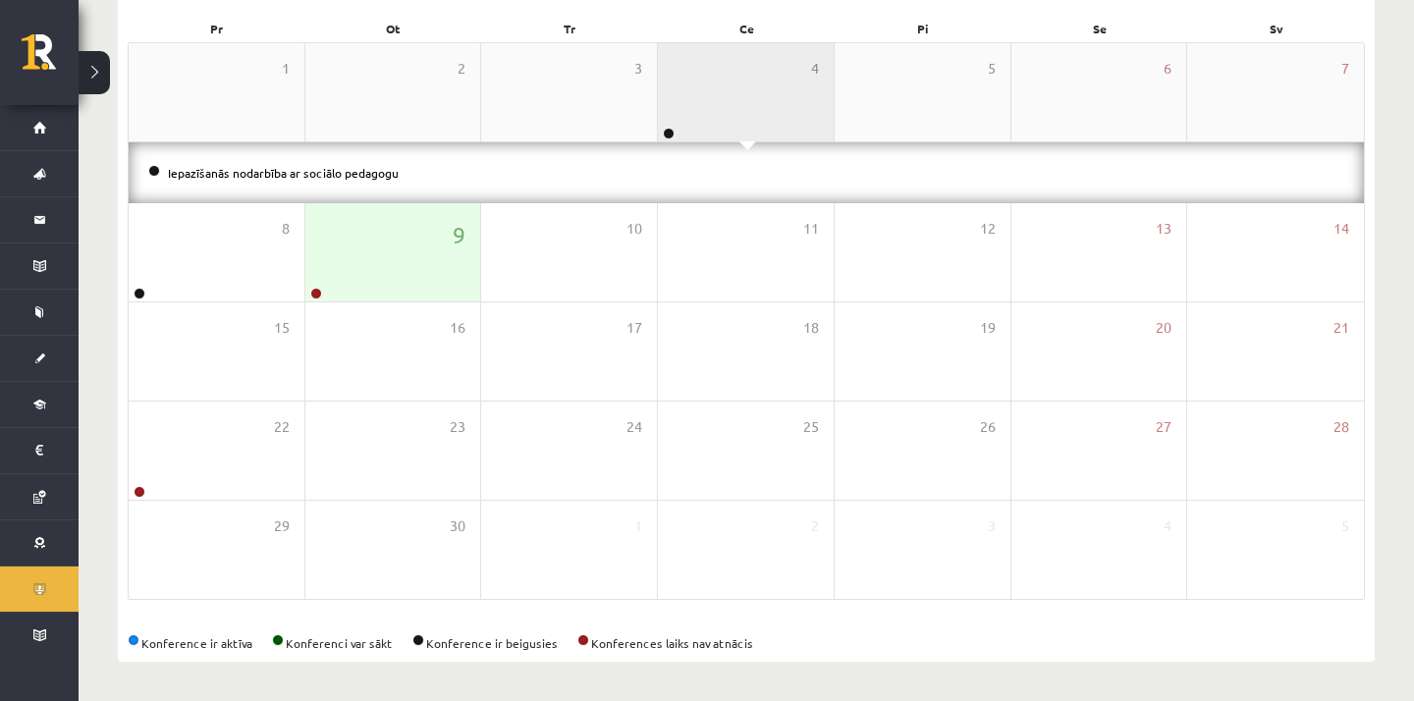
click at [736, 104] on div "4" at bounding box center [746, 92] width 176 height 98
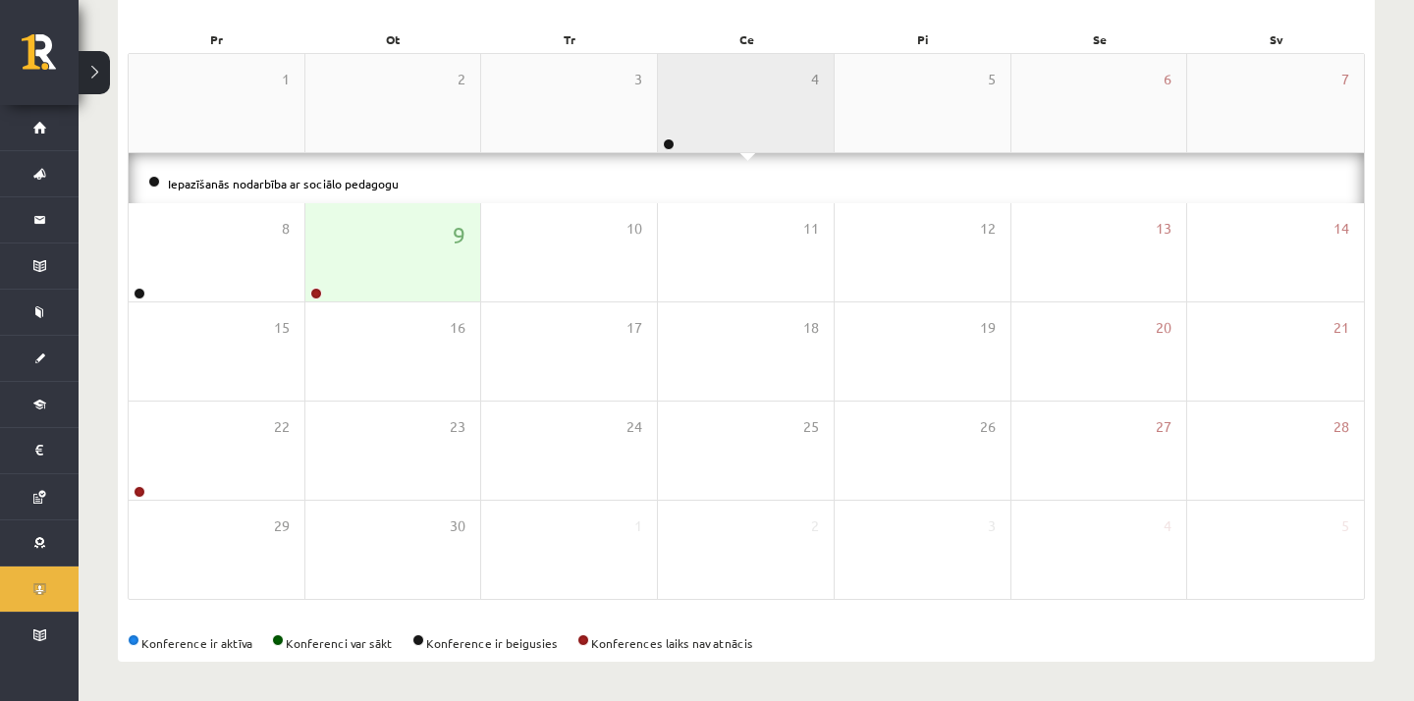
scroll to position [237, 0]
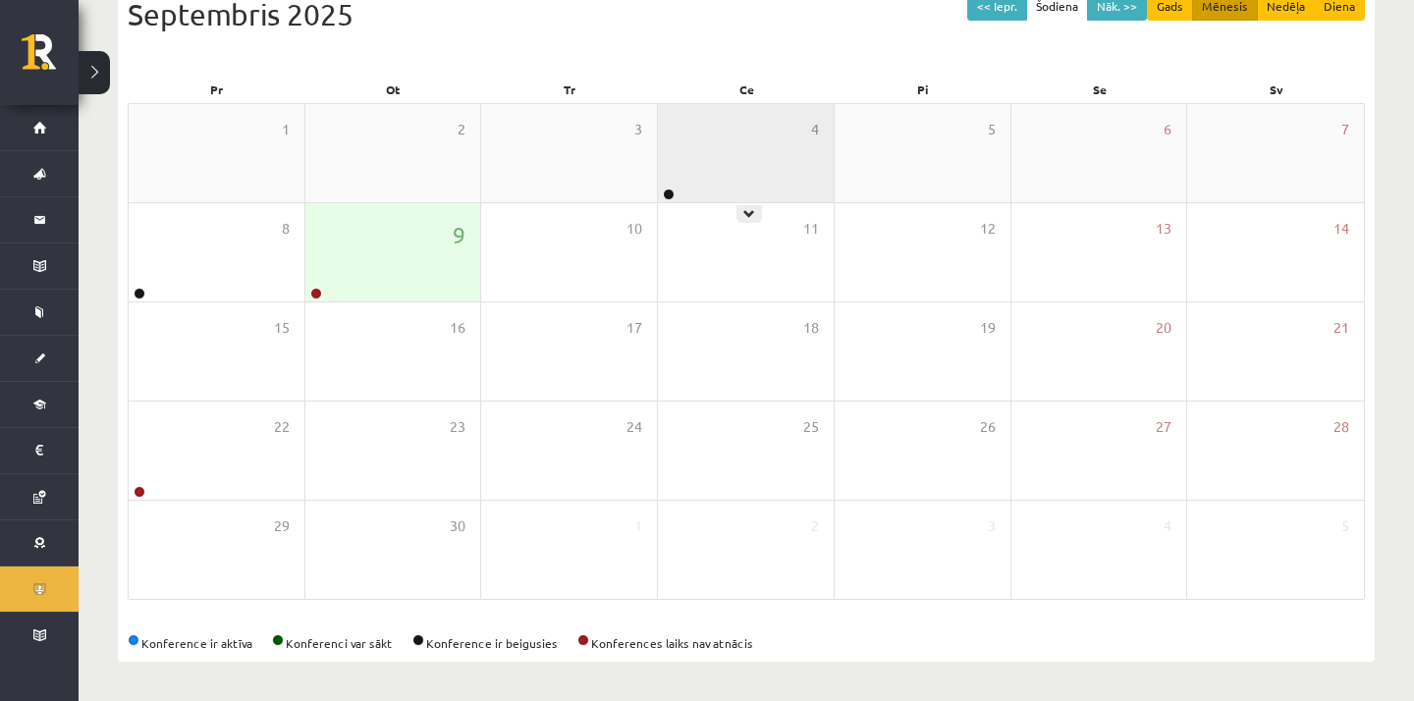
click at [700, 154] on div "4" at bounding box center [746, 153] width 176 height 98
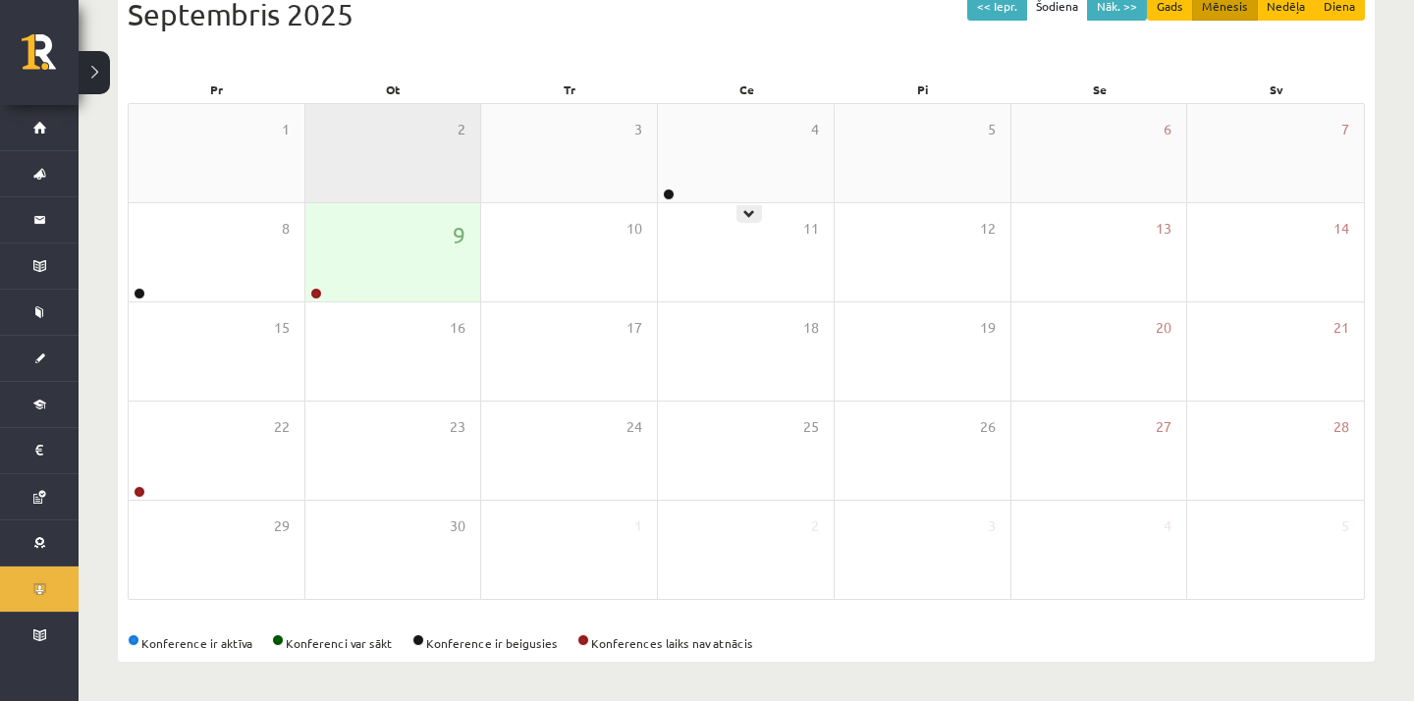
scroll to position [297, 0]
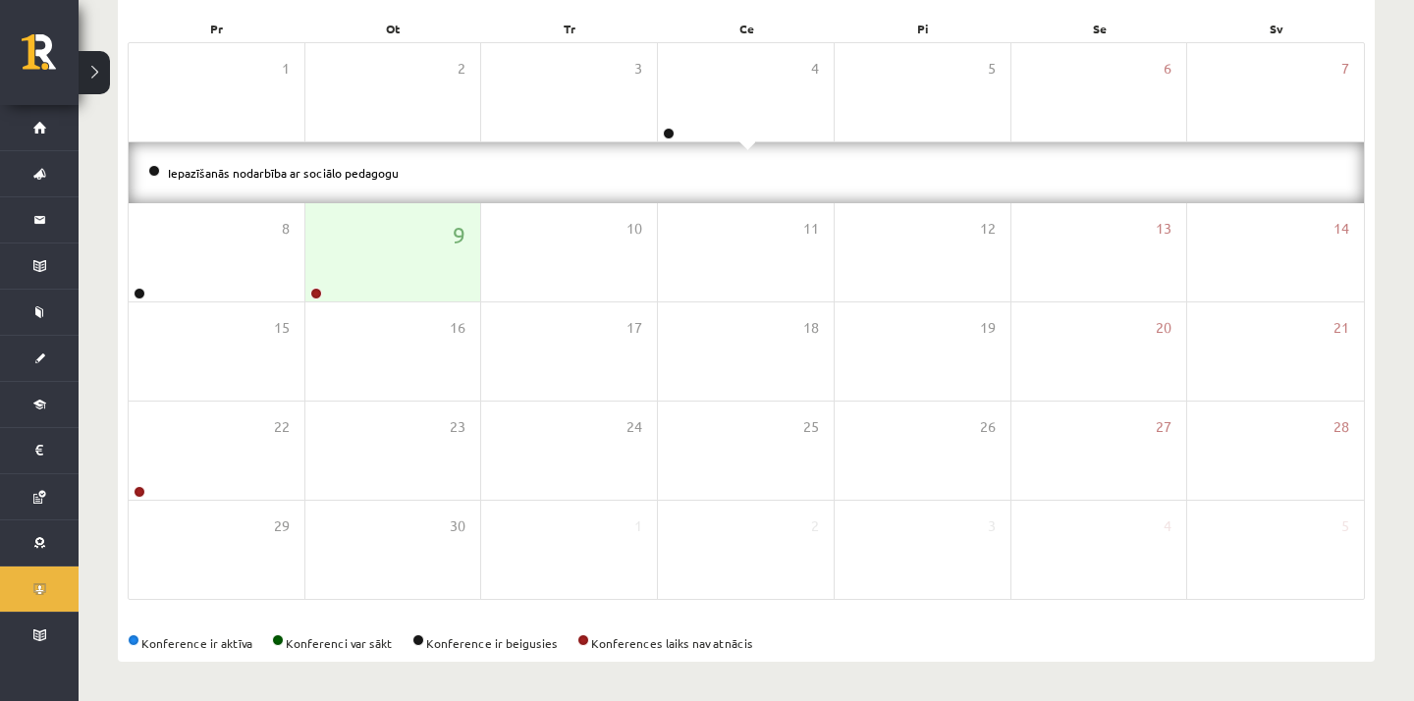
click at [381, 179] on li "Iepazīšanās nodarbība ar sociālo pedagogu" at bounding box center [746, 173] width 1196 height 22
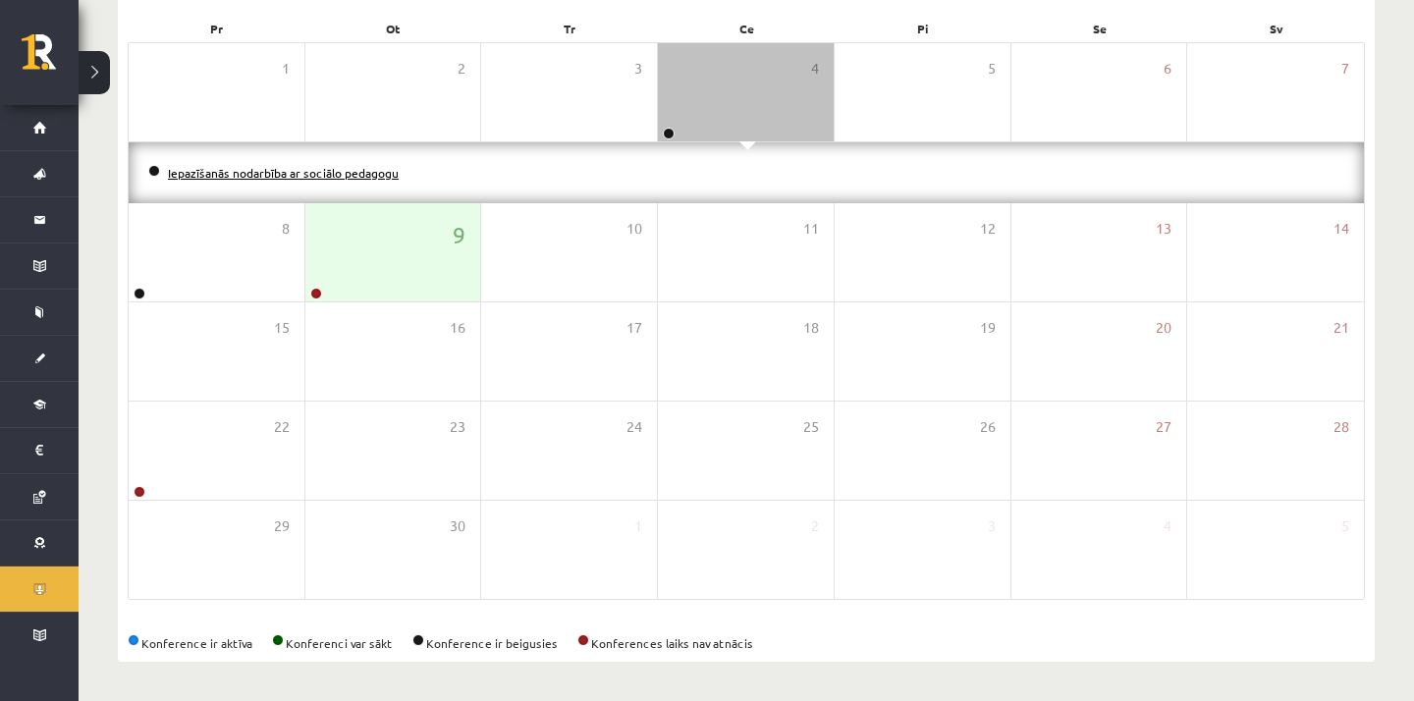
click at [392, 170] on link "Iepazīšanās nodarbība ar sociālo pedagogu" at bounding box center [283, 173] width 231 height 16
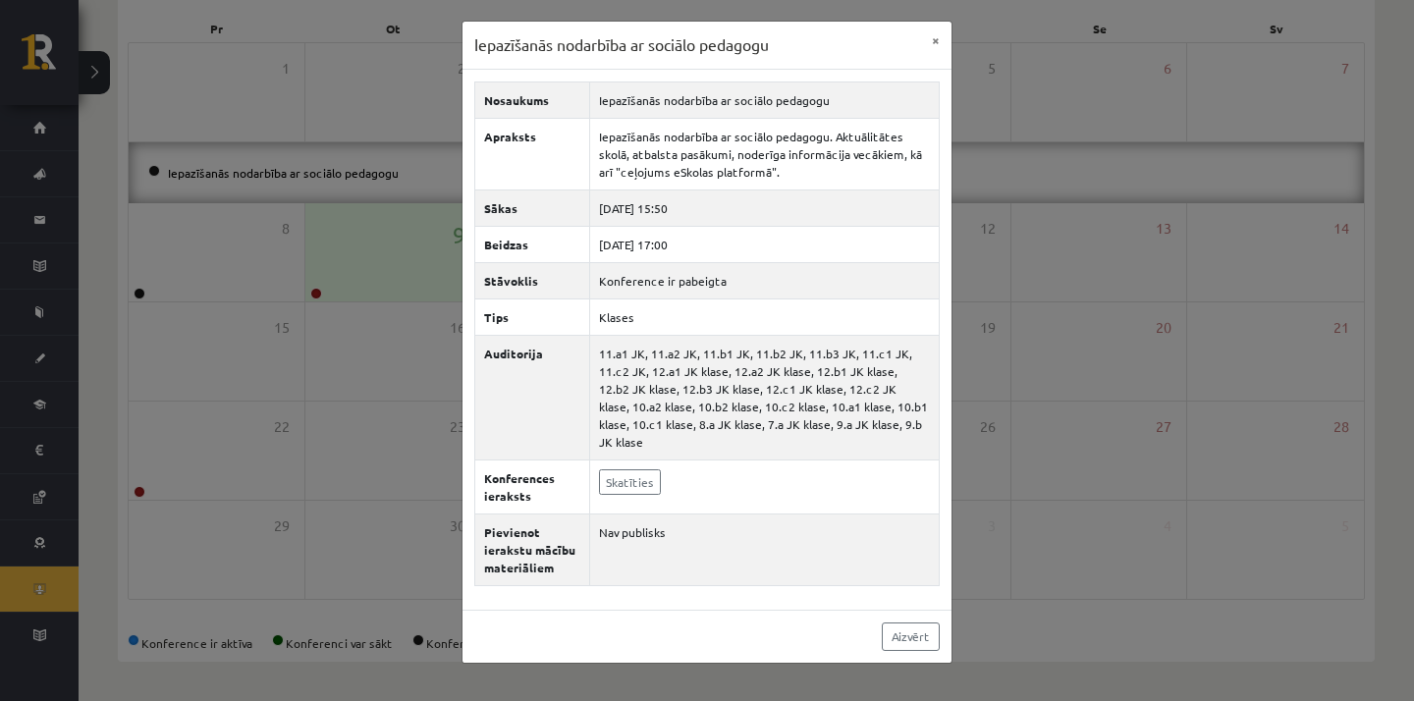
click at [281, 343] on div "Iepazīšanās nodarbība ar sociālo pedagogu × Nosaukums Iepazīšanās nodarbība ar …" at bounding box center [707, 350] width 1414 height 701
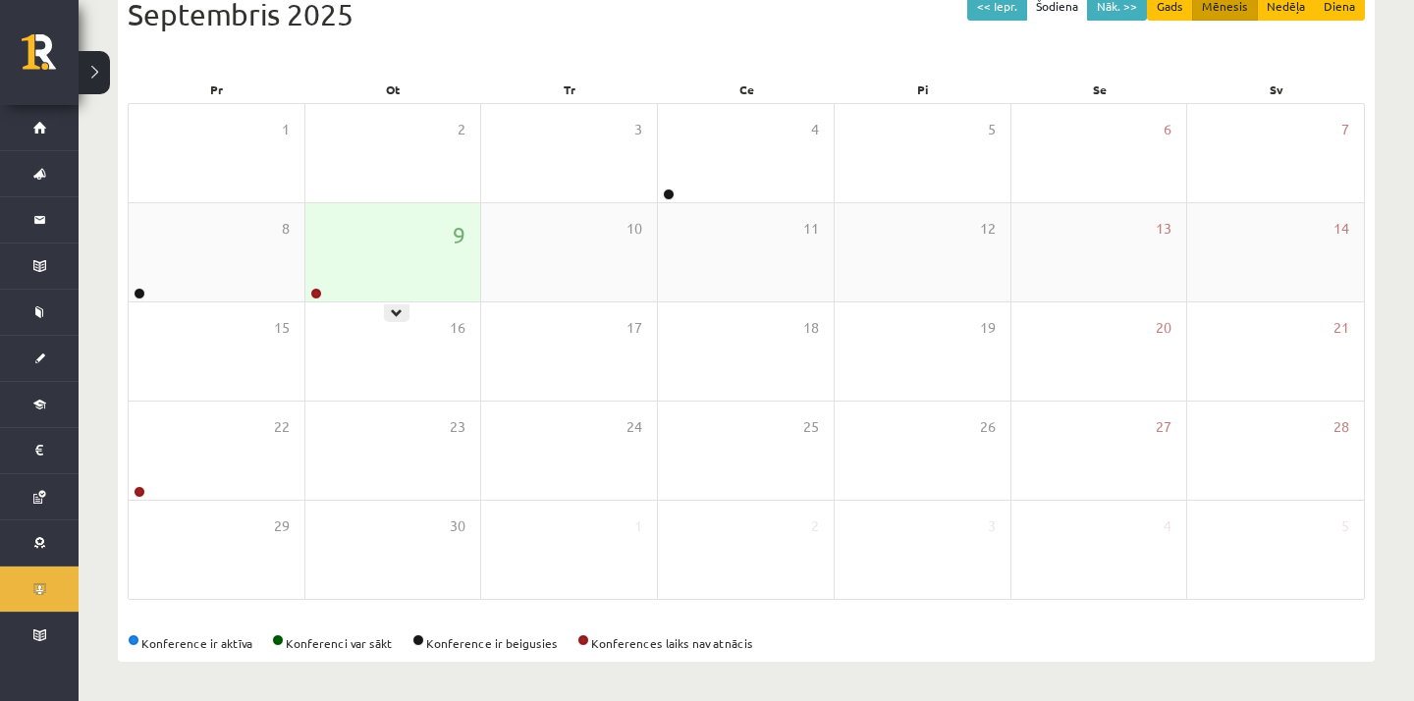
click at [373, 261] on div "9" at bounding box center [393, 252] width 176 height 98
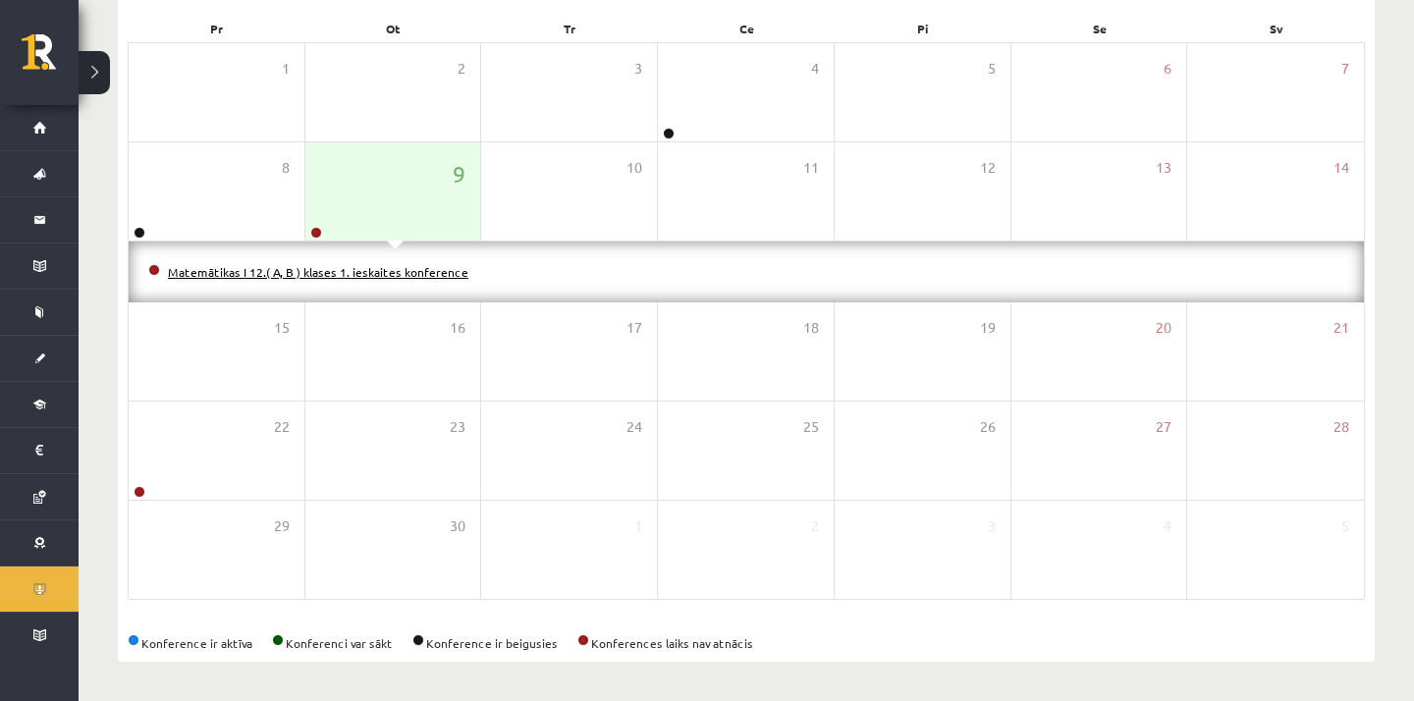
click at [340, 267] on link "Matemātikas I 12.( A, B ) klases 1. ieskaites konference" at bounding box center [318, 272] width 300 height 16
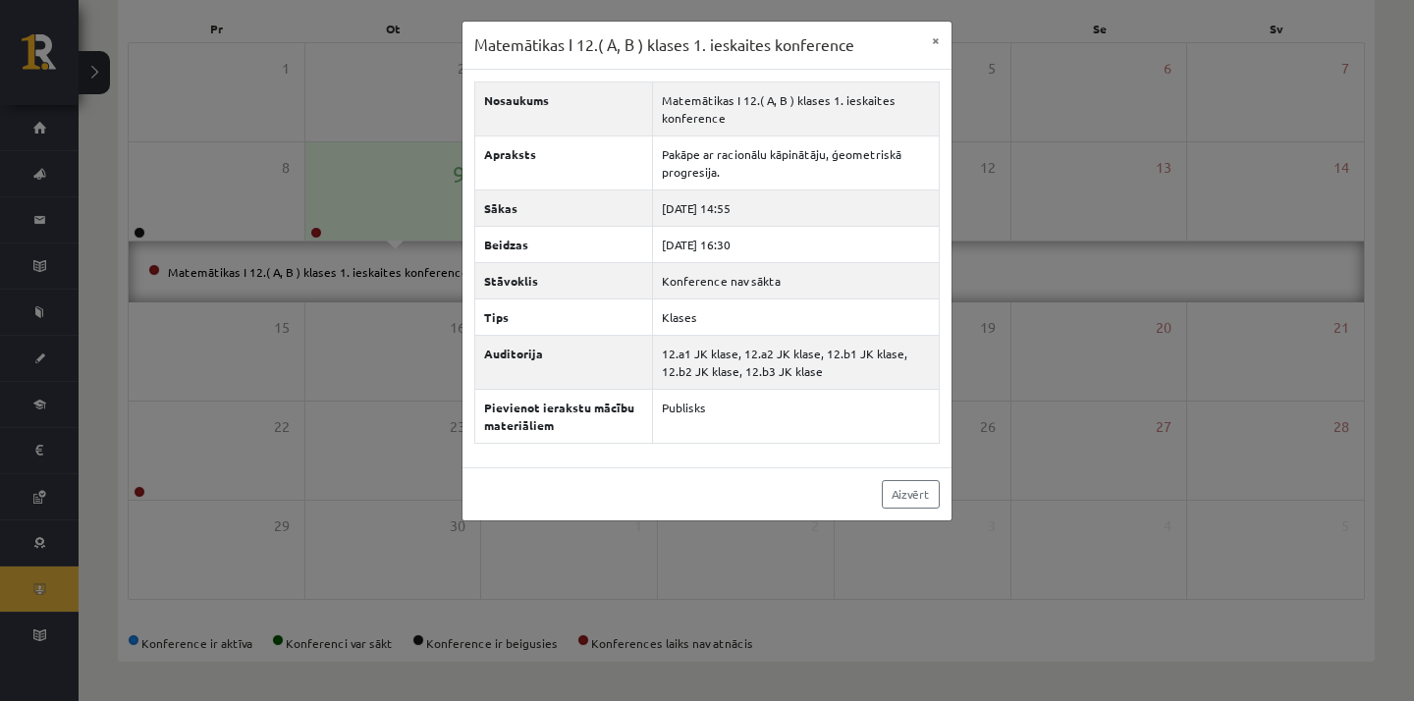
click at [312, 363] on div "Matemātikas I 12.( A, B ) klases 1. ieskaites konference × Nosaukums Matemātika…" at bounding box center [707, 350] width 1414 height 701
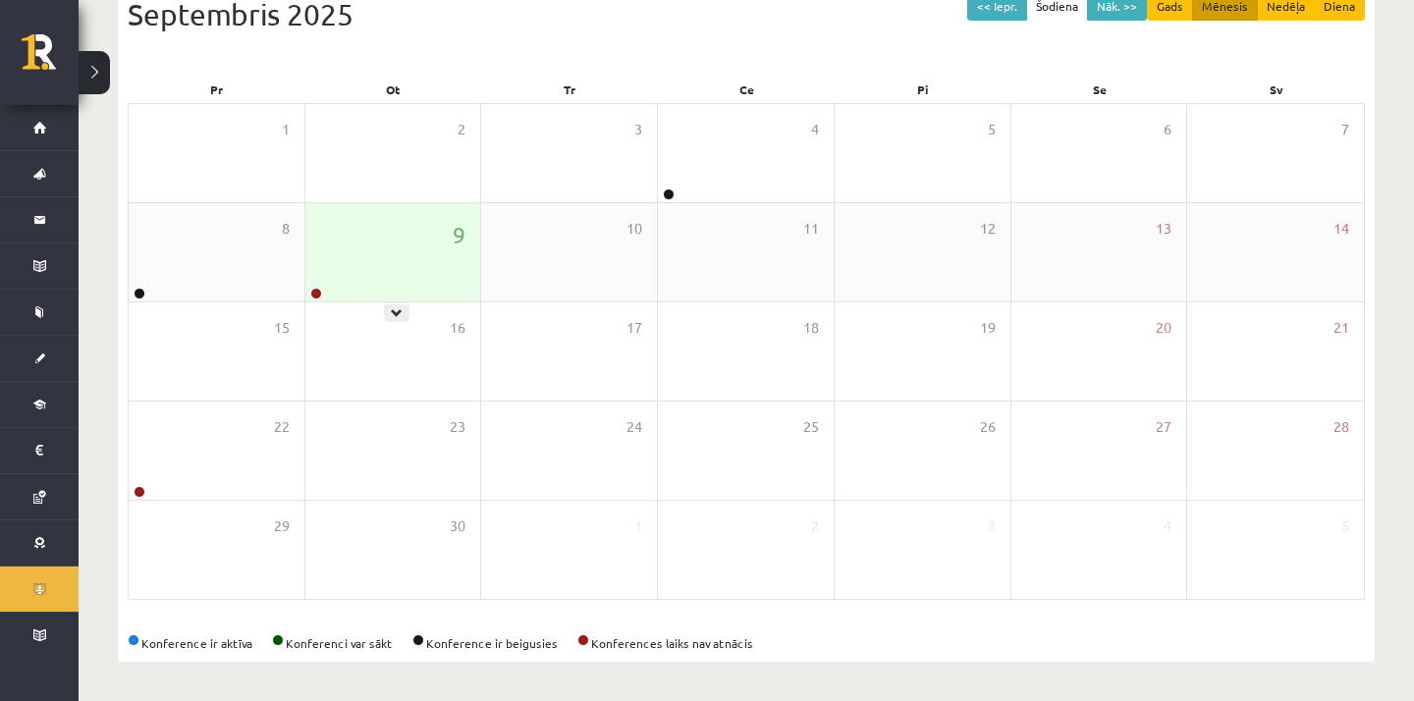
click at [342, 289] on div "9" at bounding box center [393, 252] width 176 height 98
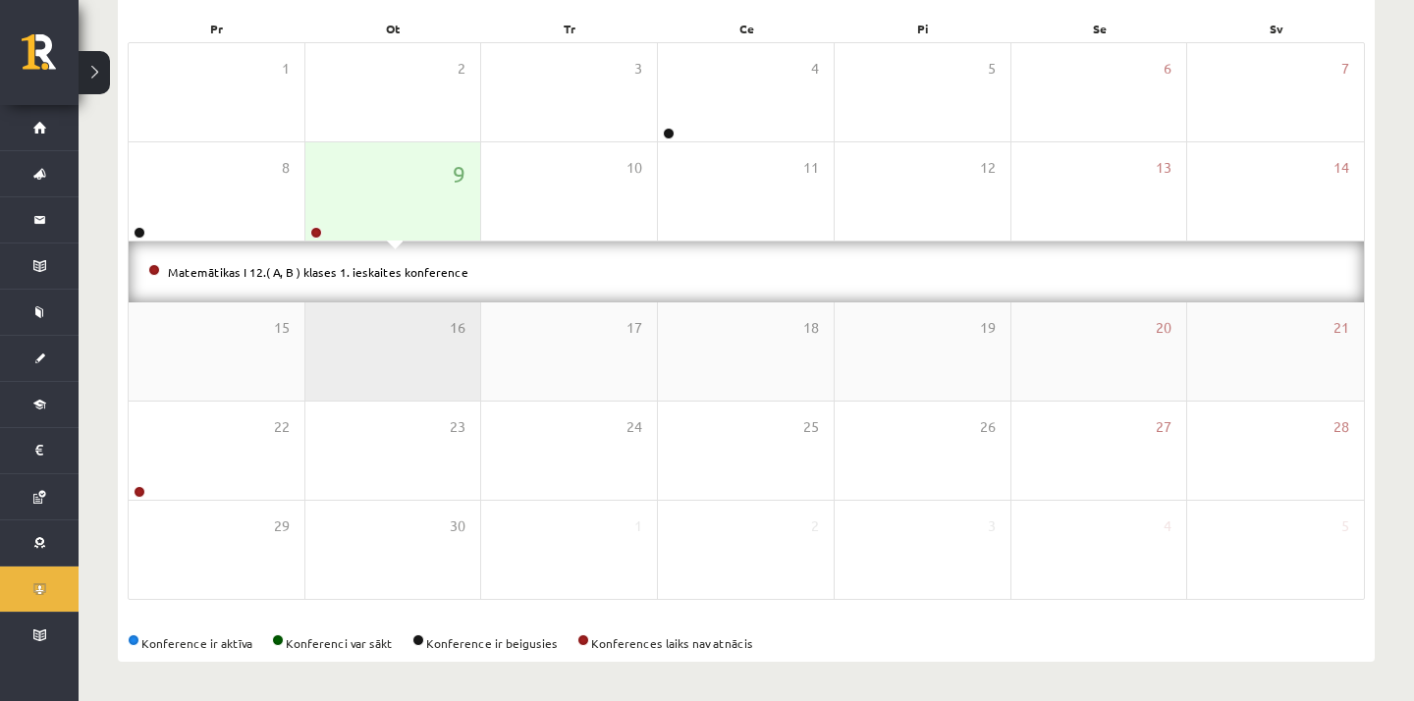
click at [346, 324] on div "16" at bounding box center [393, 351] width 176 height 98
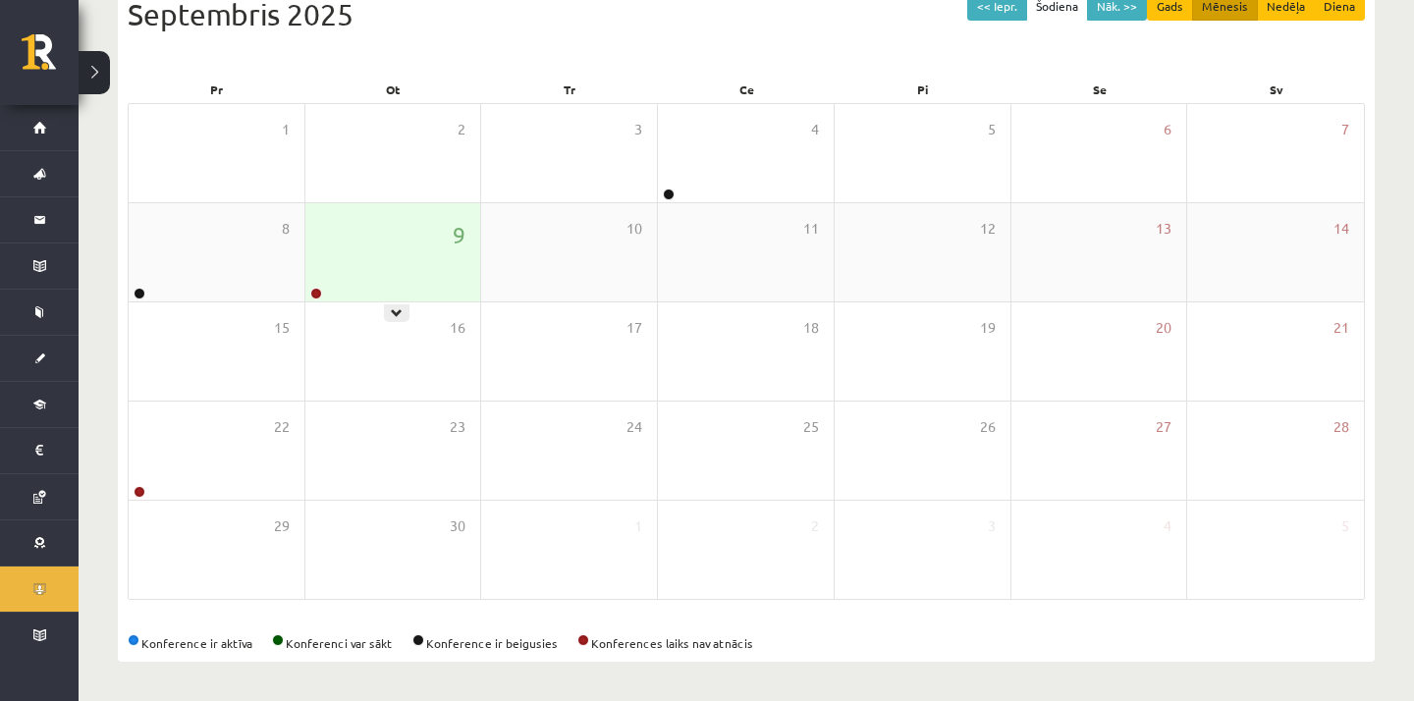
click at [345, 286] on div "9" at bounding box center [393, 252] width 176 height 98
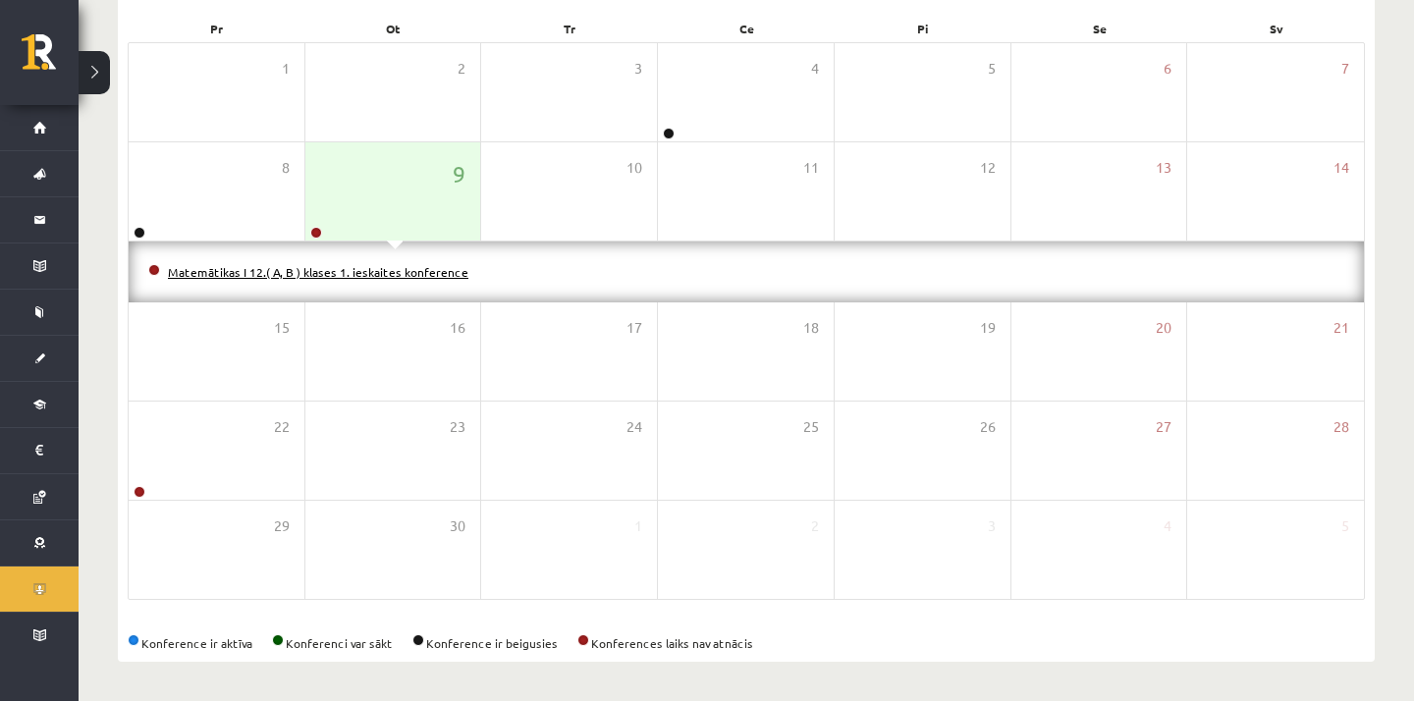
click at [347, 271] on link "Matemātikas I 12.( A, B ) klases 1. ieskaites konference" at bounding box center [318, 272] width 300 height 16
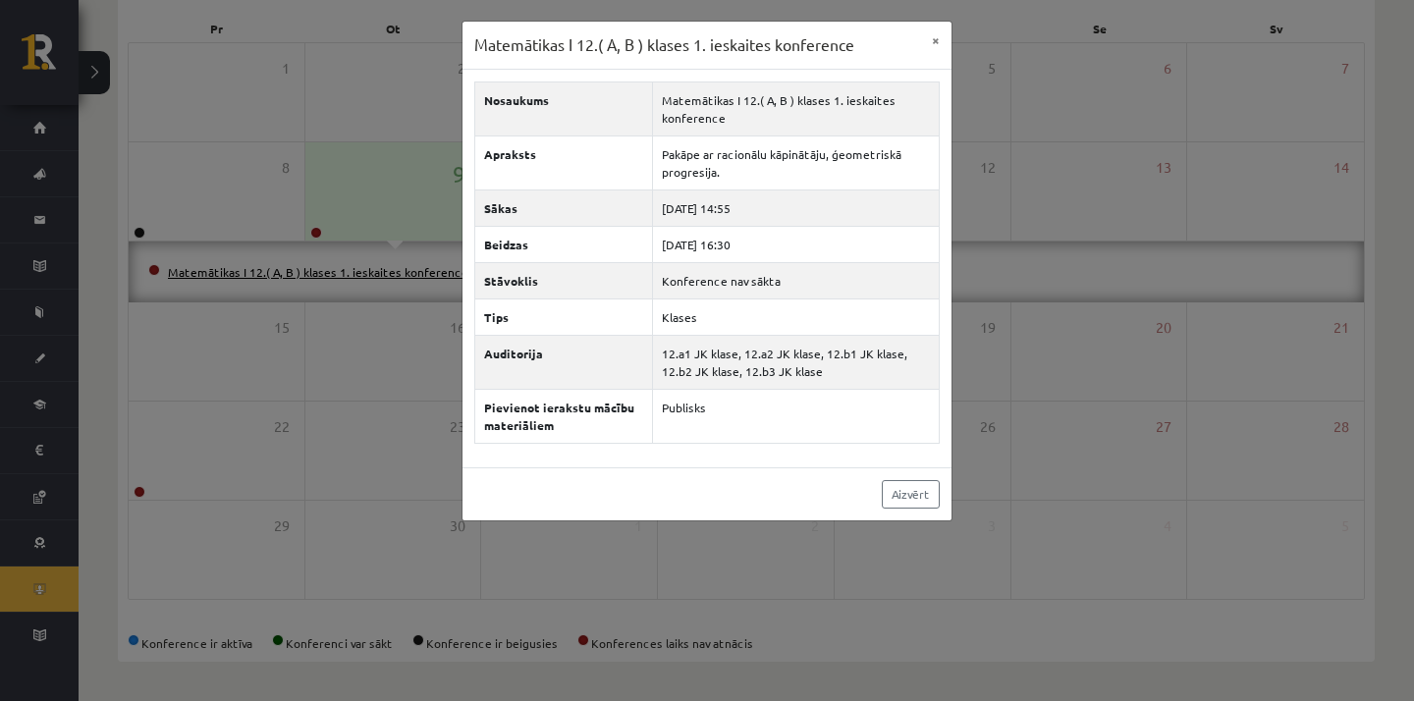
click at [347, 271] on div "Matemātikas I 12.( A, B ) klases 1. ieskaites konference × Nosaukums Matemātika…" at bounding box center [707, 350] width 1414 height 701
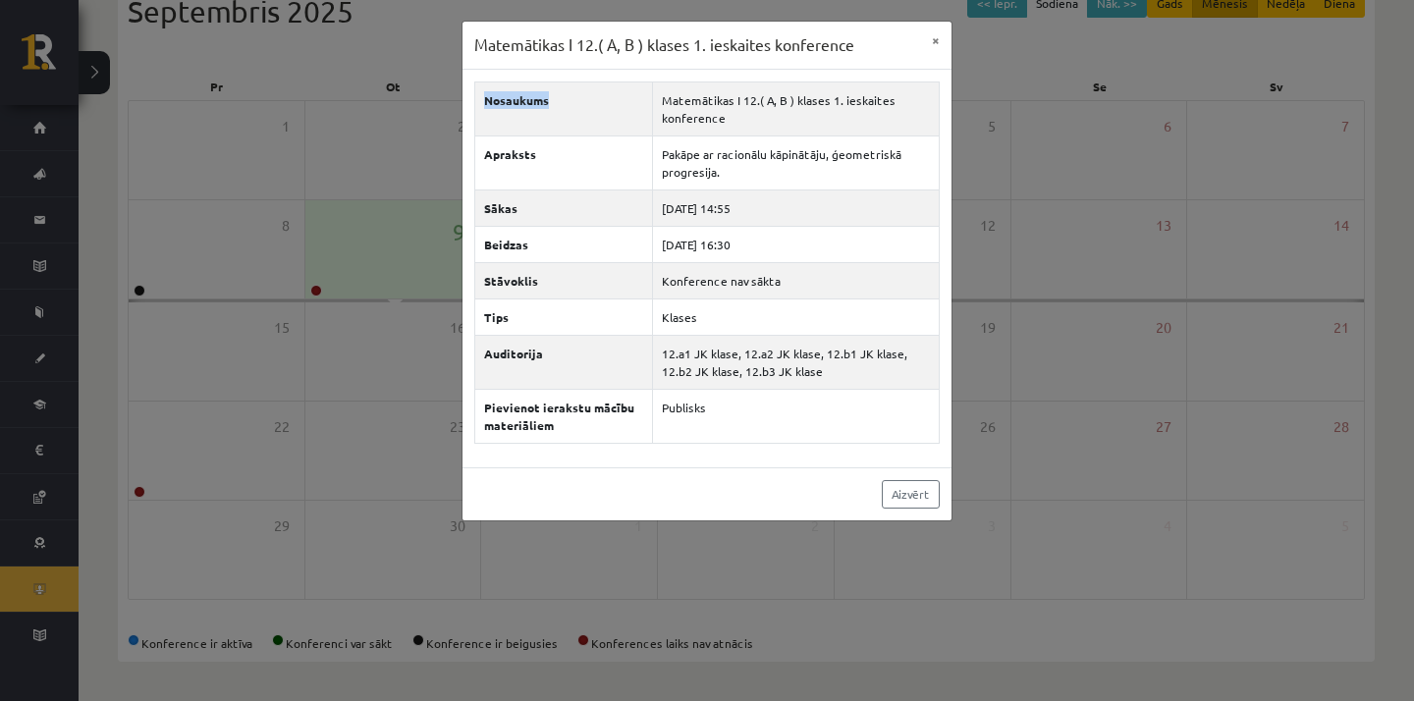
scroll to position [237, 0]
click at [341, 363] on div "Matemātikas I 12.( A, B ) klases 1. ieskaites konference × Nosaukums Matemātika…" at bounding box center [707, 350] width 1414 height 701
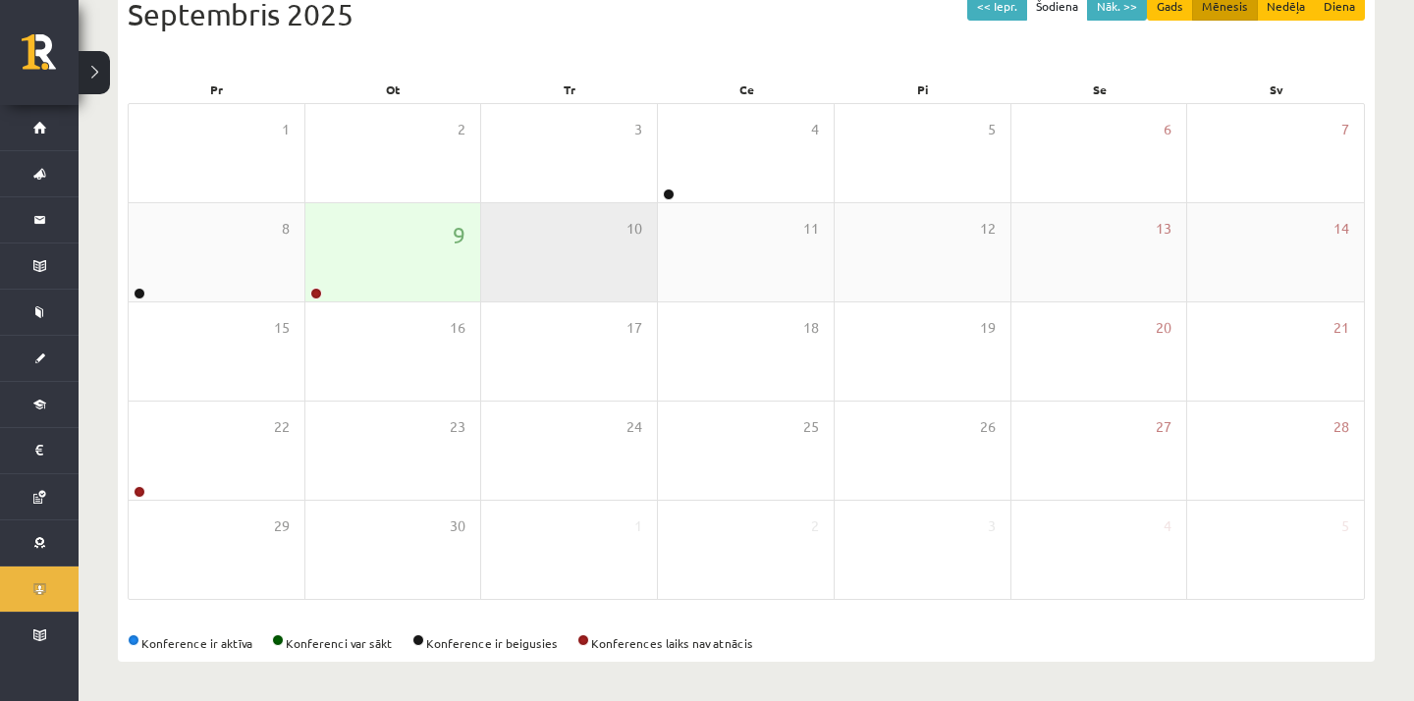
click at [513, 238] on div "10" at bounding box center [569, 252] width 176 height 98
click at [413, 238] on div "9" at bounding box center [393, 252] width 176 height 98
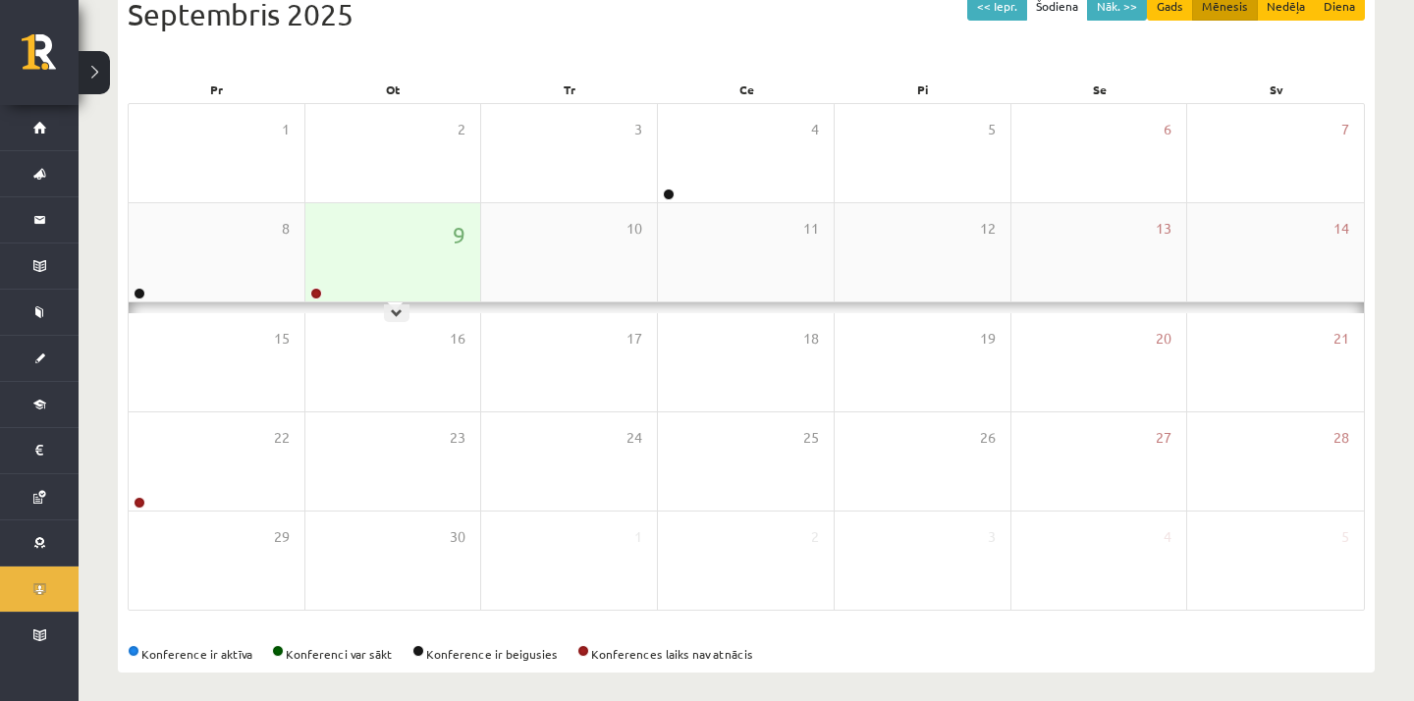
scroll to position [297, 0]
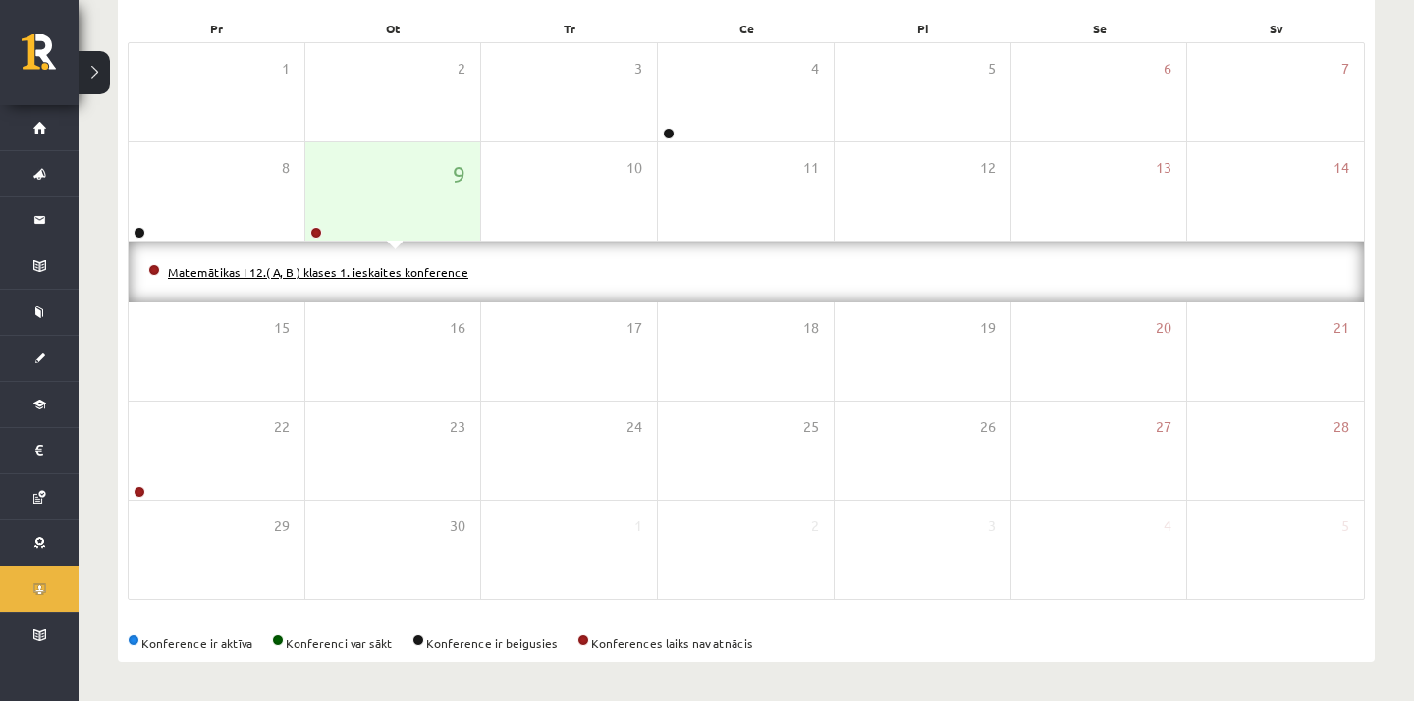
click at [406, 274] on link "Matemātikas I 12.( A, B ) klases 1. ieskaites konference" at bounding box center [318, 272] width 300 height 16
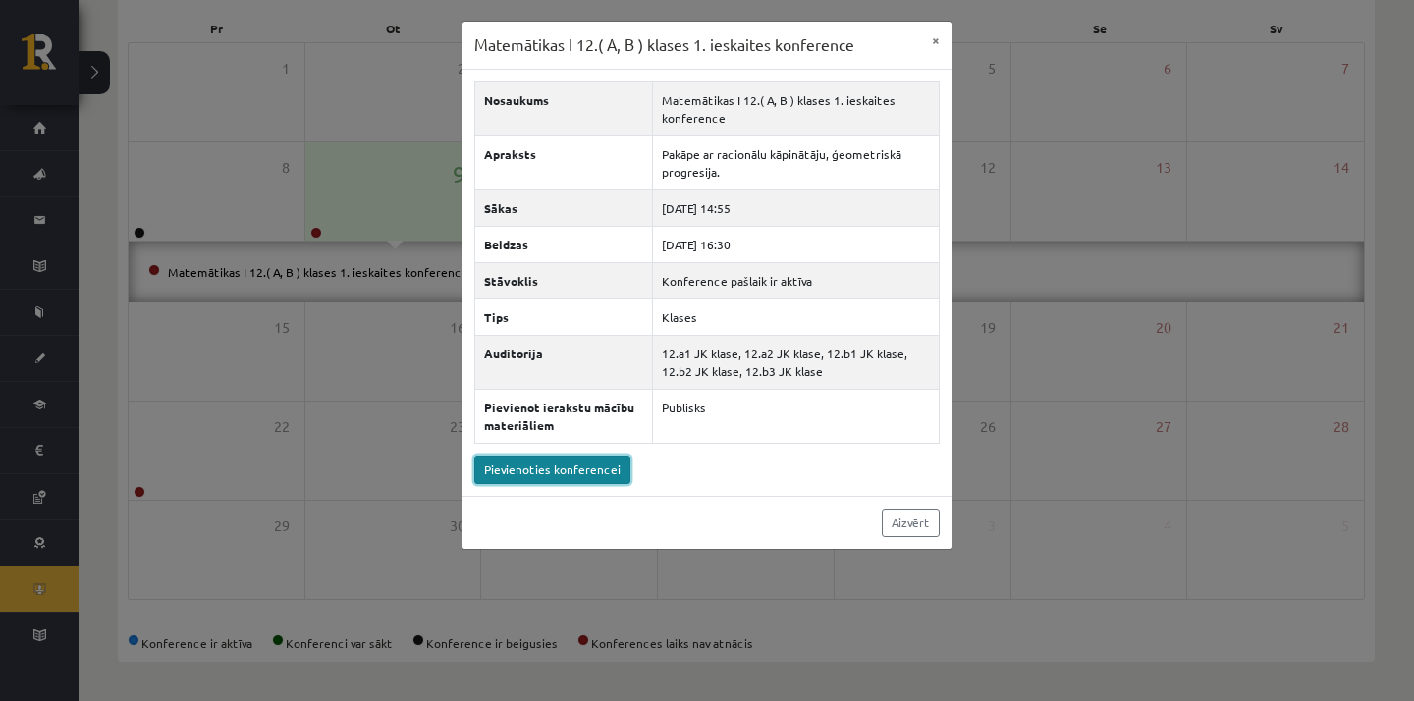
click at [526, 475] on link "Pievienoties konferencei" at bounding box center [552, 470] width 156 height 28
